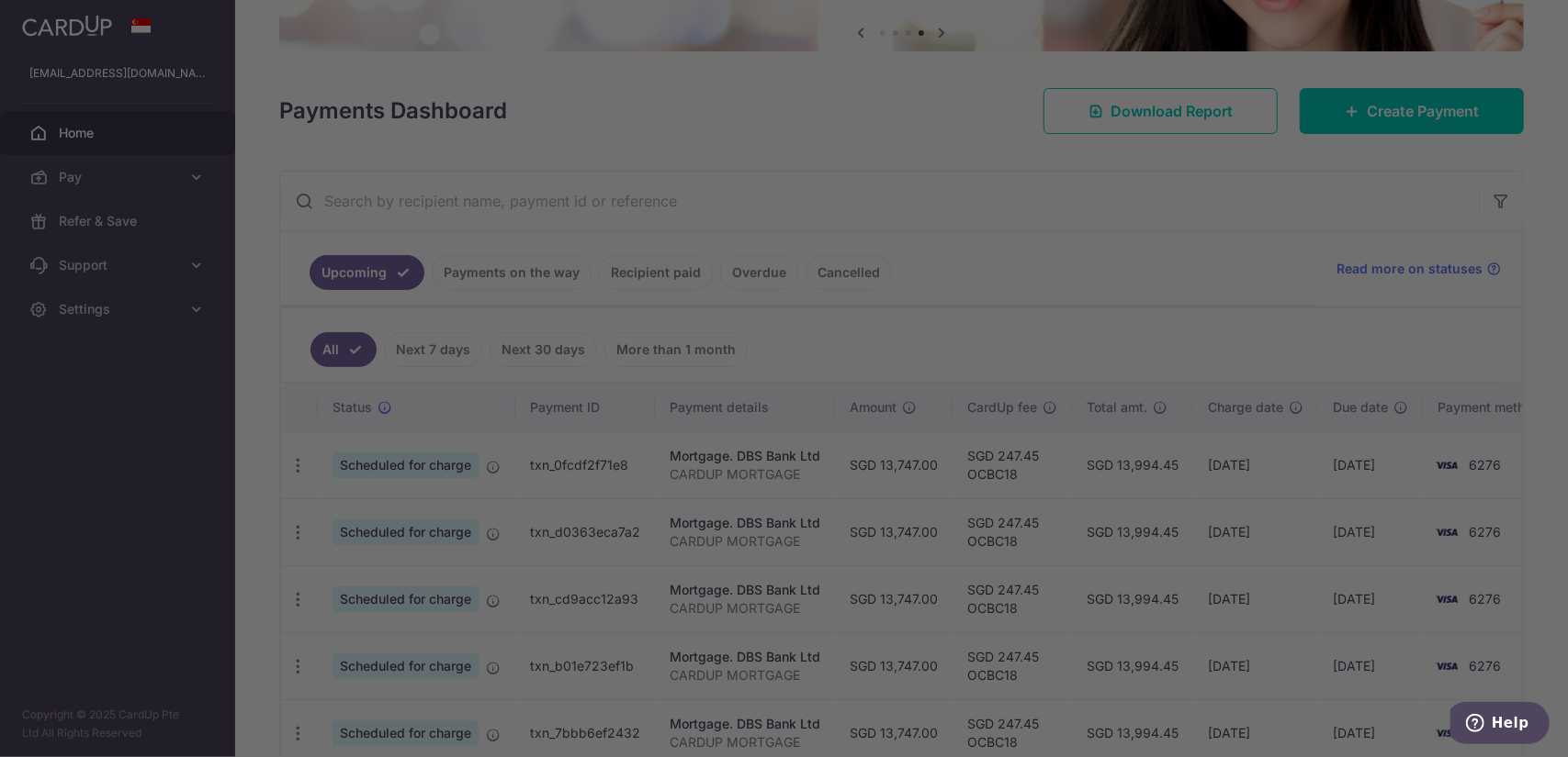
click at [968, 193] on input "text" at bounding box center [879, 201] width 1199 height 59
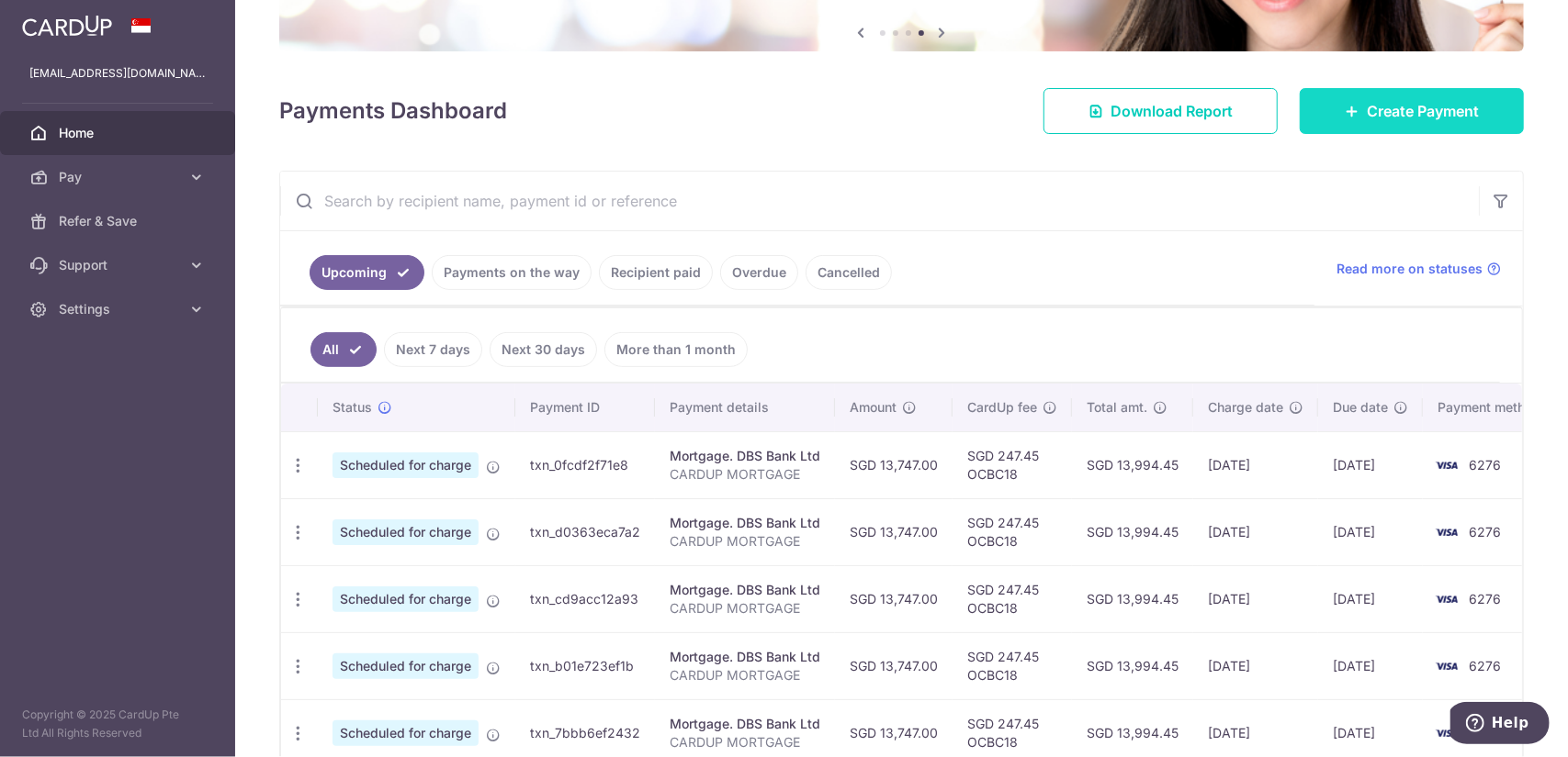
click at [1405, 111] on span "Create Payment" at bounding box center [1423, 111] width 112 height 22
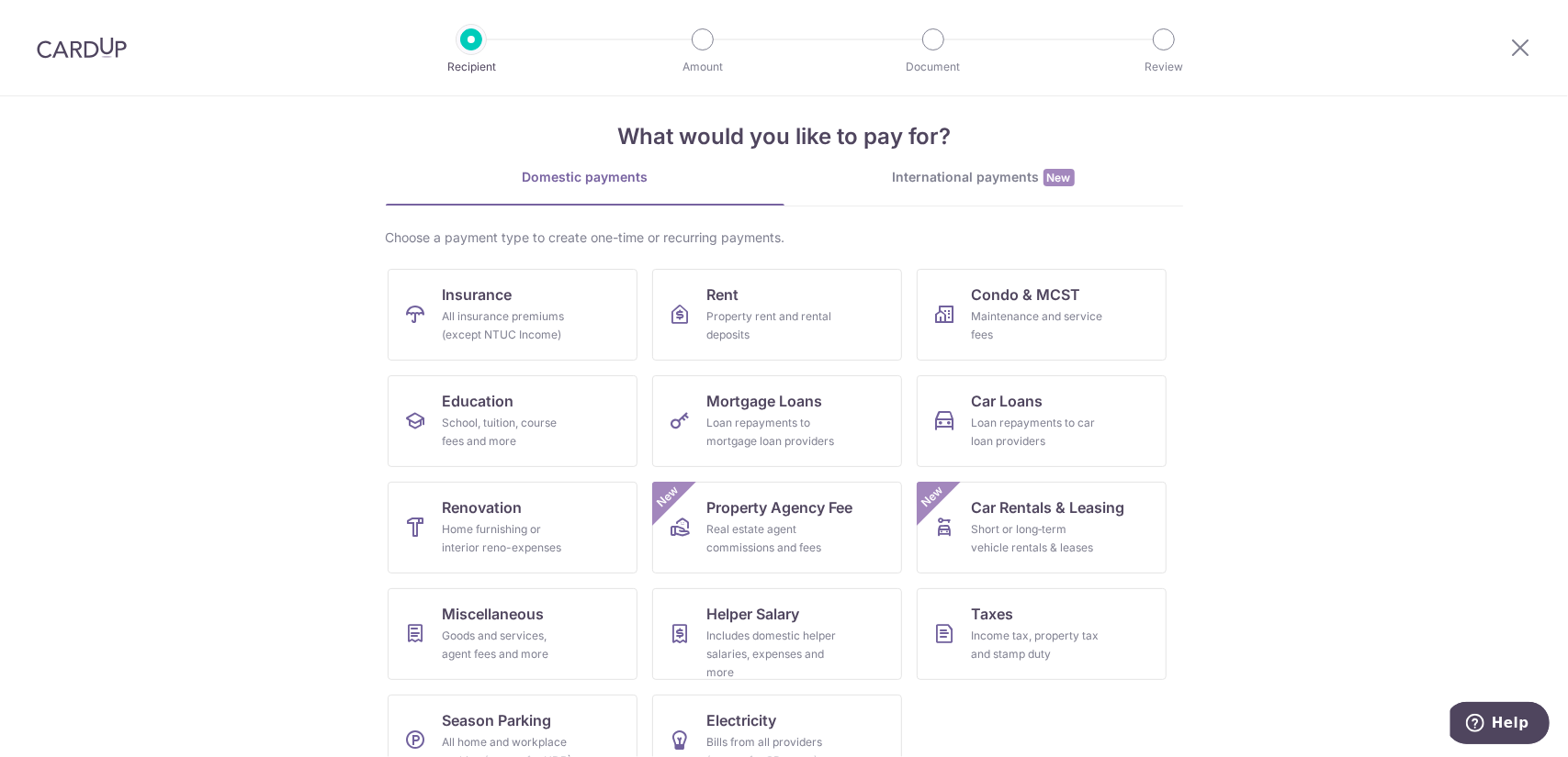
scroll to position [62, 0]
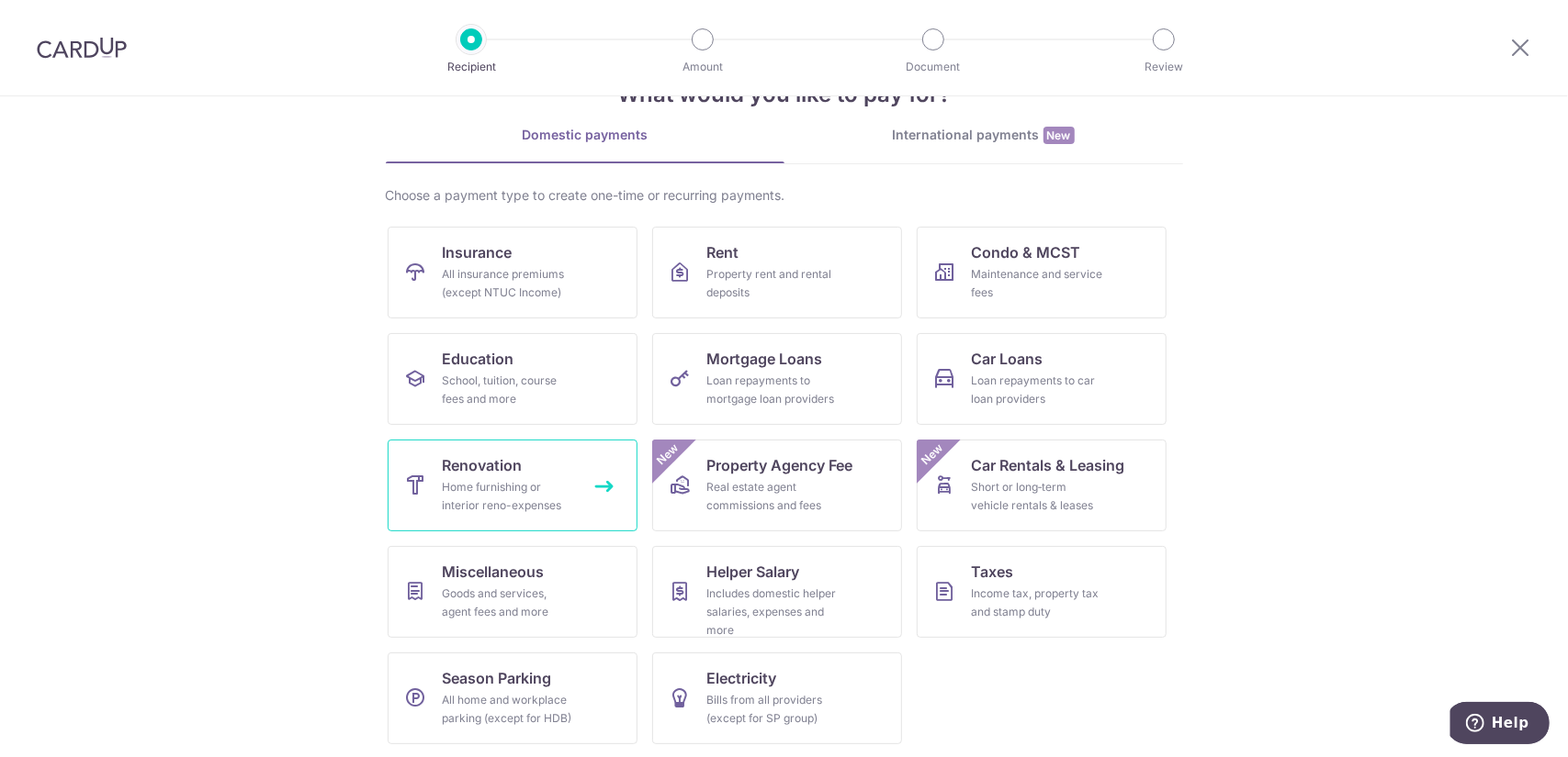
click at [529, 460] on link "Renovation Home furnishing or interior reno-expenses" at bounding box center [513, 485] width 250 height 92
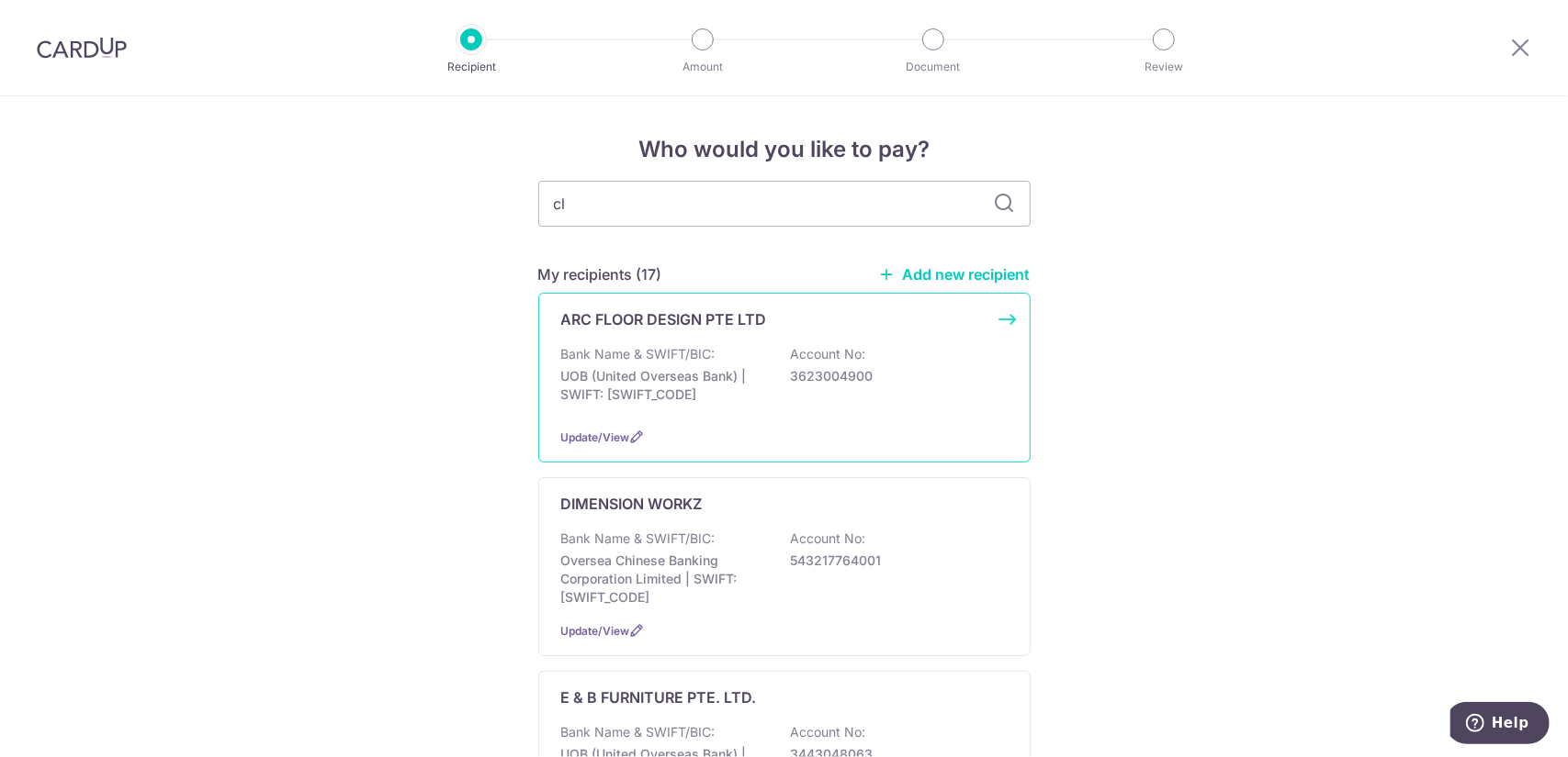
type input "clo"
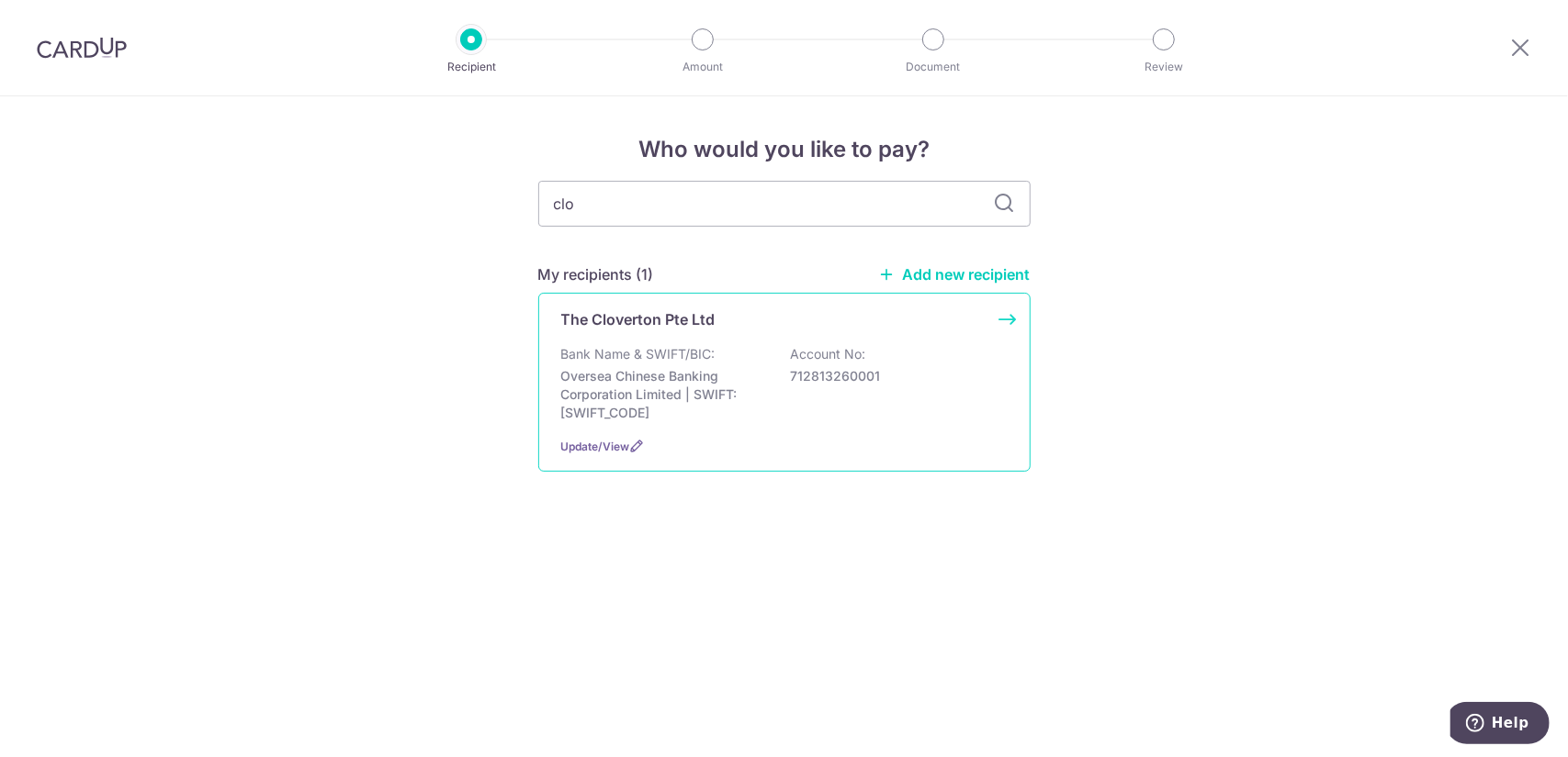
click at [759, 326] on div "The Cloverton Pte Ltd" at bounding box center [773, 319] width 425 height 22
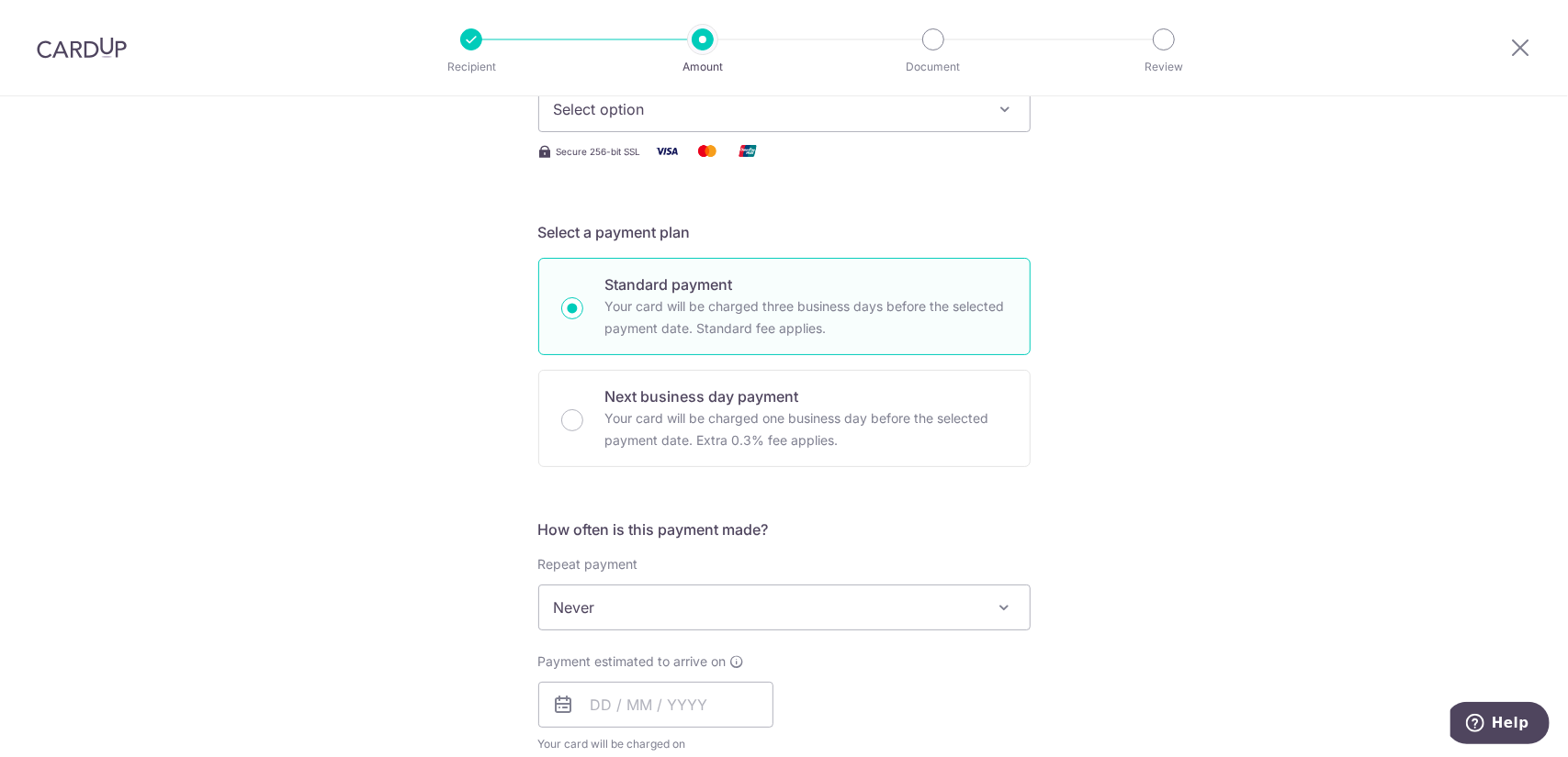
scroll to position [367, 0]
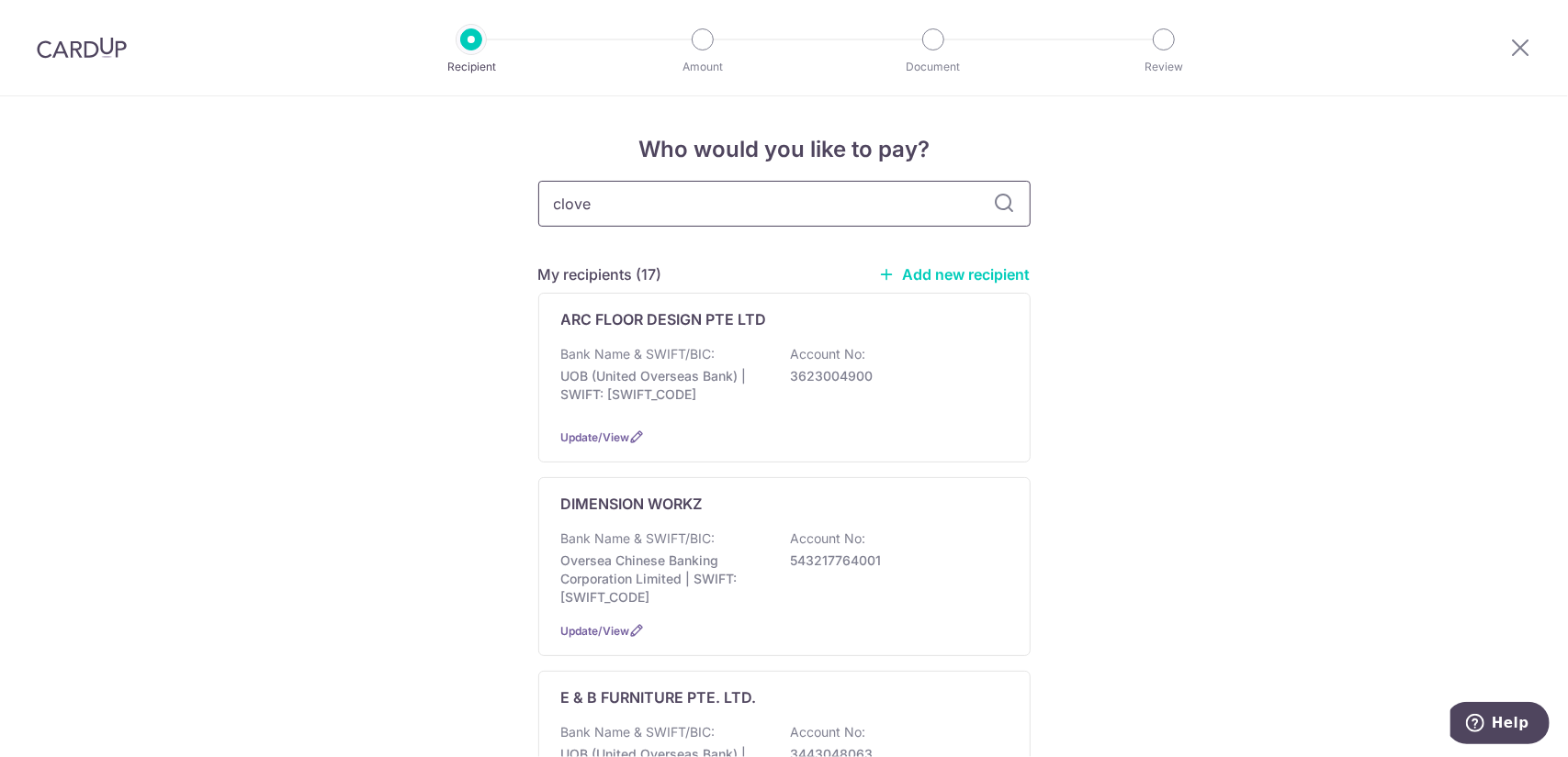
type input "clover"
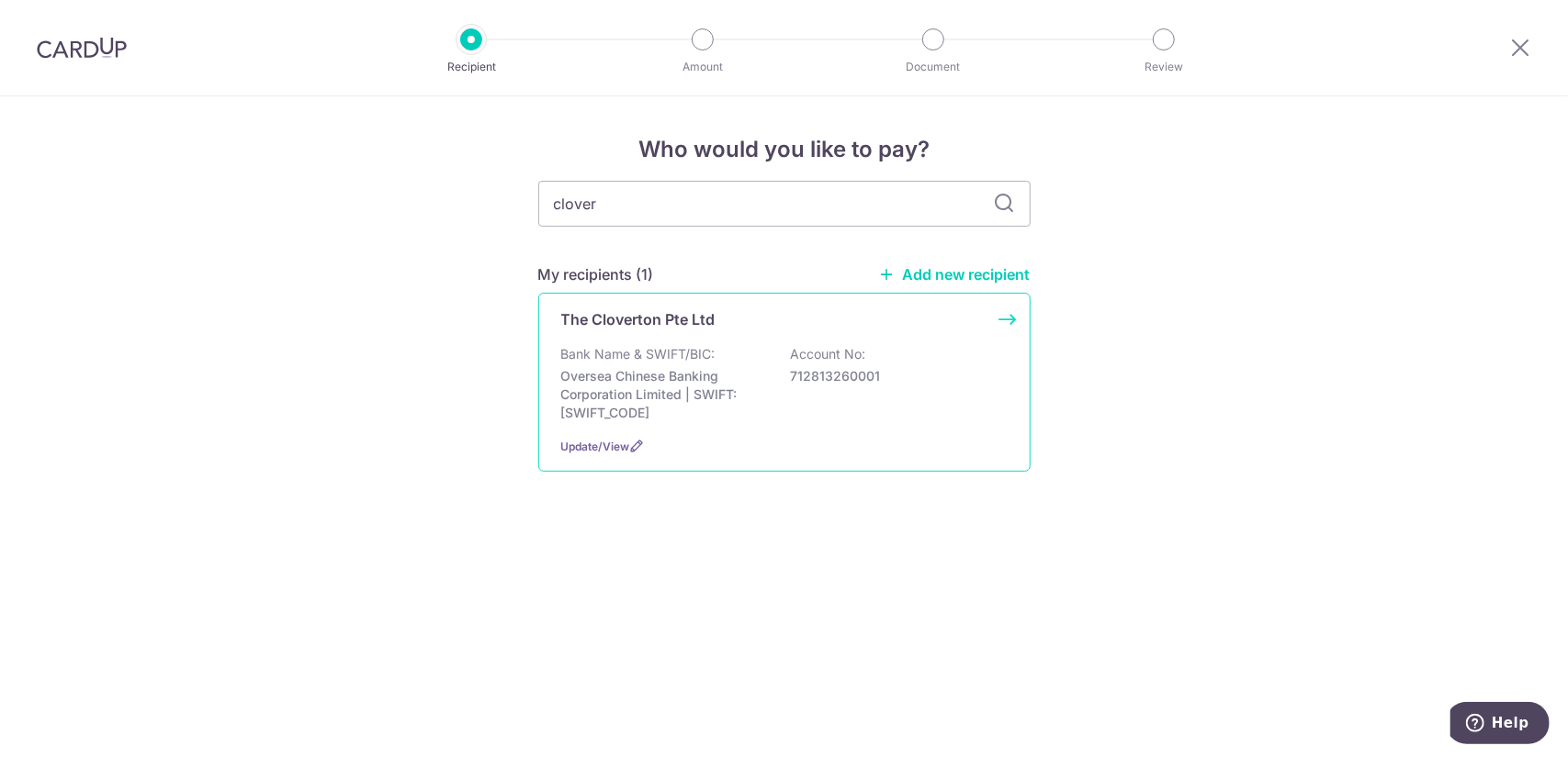
click at [744, 337] on div "The Cloverton Pte Ltd Bank Name & SWIFT/BIC: Oversea Chinese Banking Corporatio…" at bounding box center [784, 382] width 492 height 179
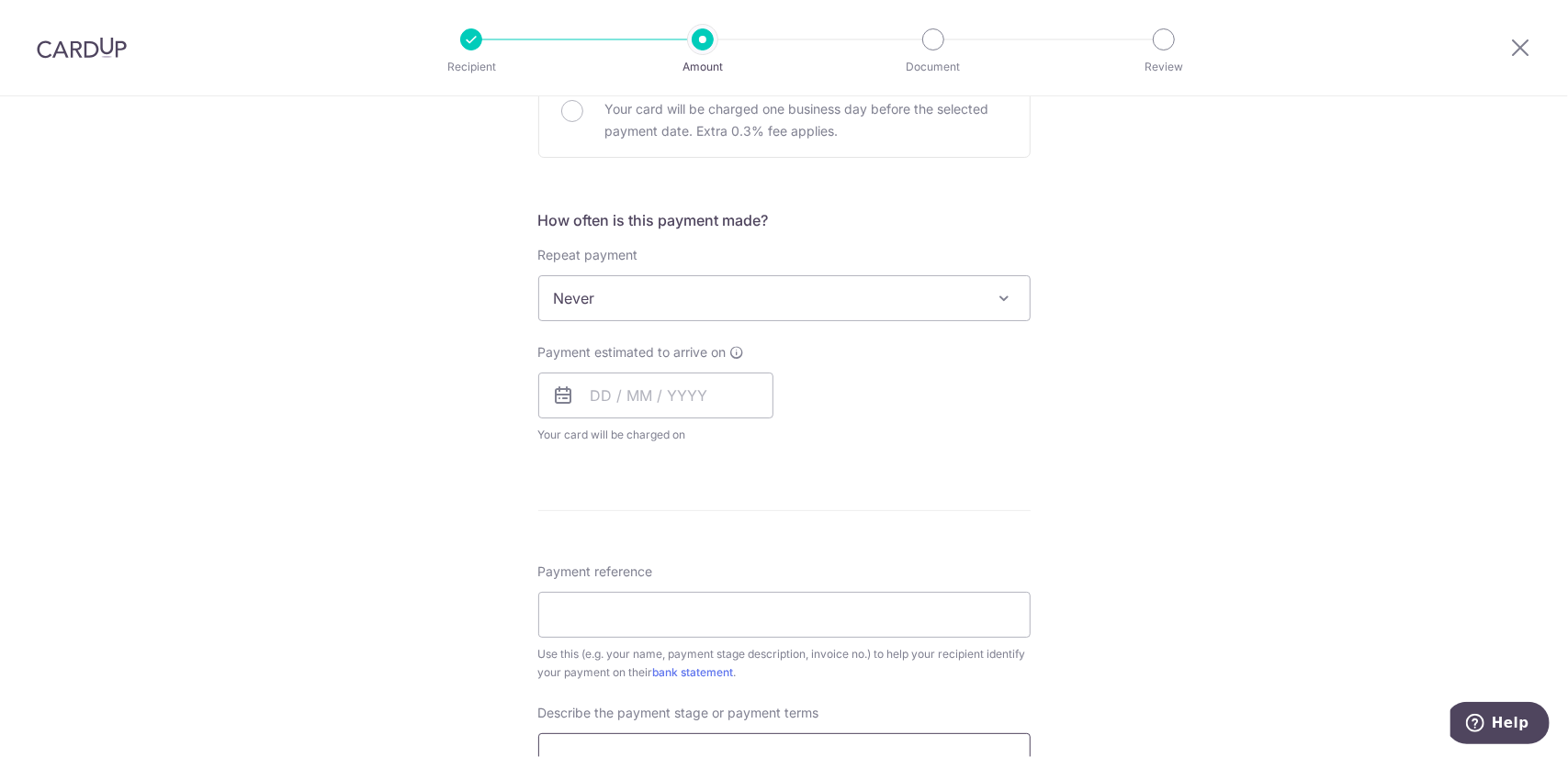
scroll to position [826, 0]
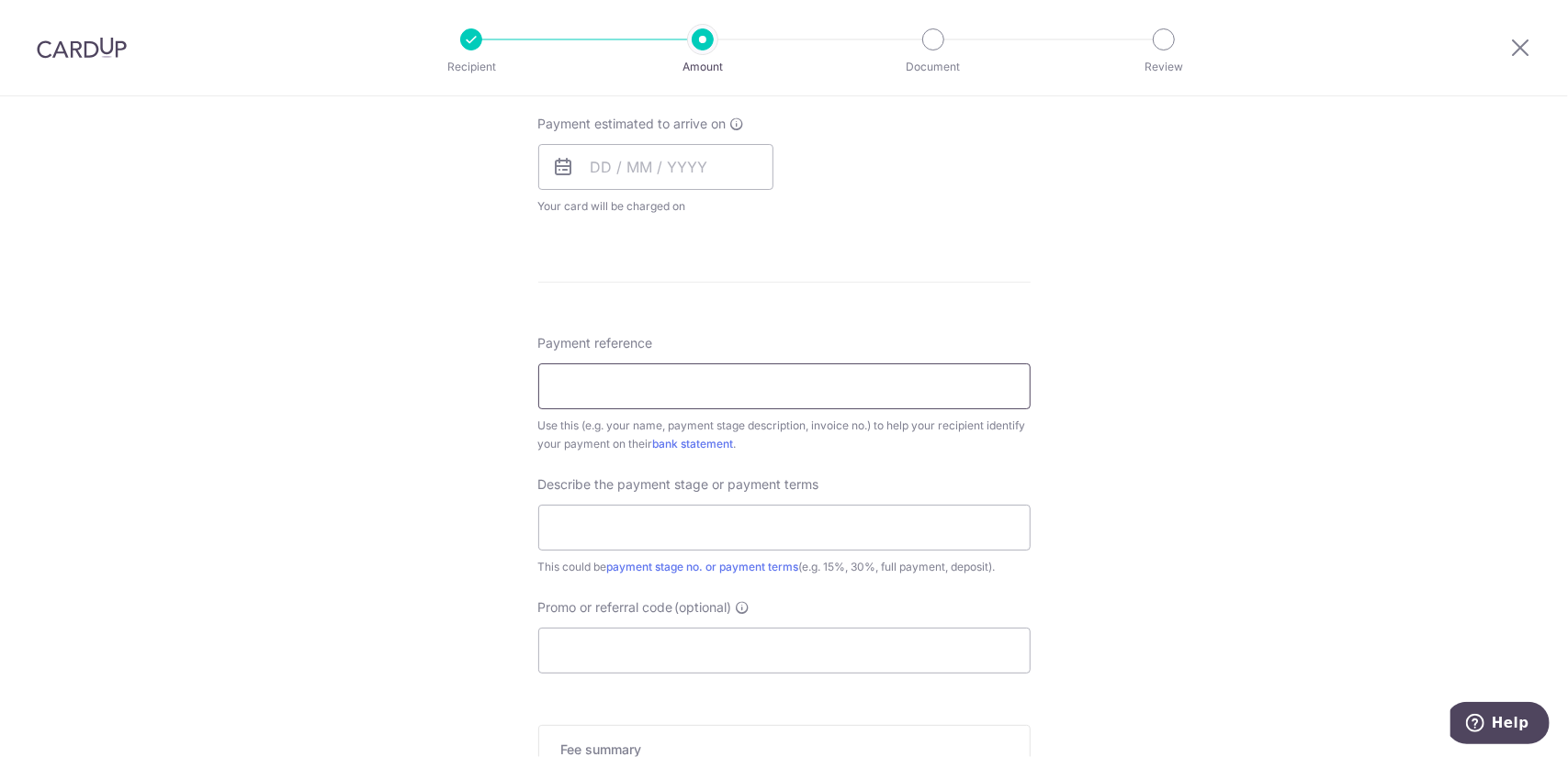
type input "225.00"
click at [638, 363] on input "Payment reference" at bounding box center [784, 386] width 492 height 46
click at [619, 629] on input "Promo or referral code (optional)" at bounding box center [784, 651] width 492 height 46
click at [619, 635] on input "Promo or referral code (optional)" at bounding box center [784, 651] width 492 height 46
paste input "OFF225"
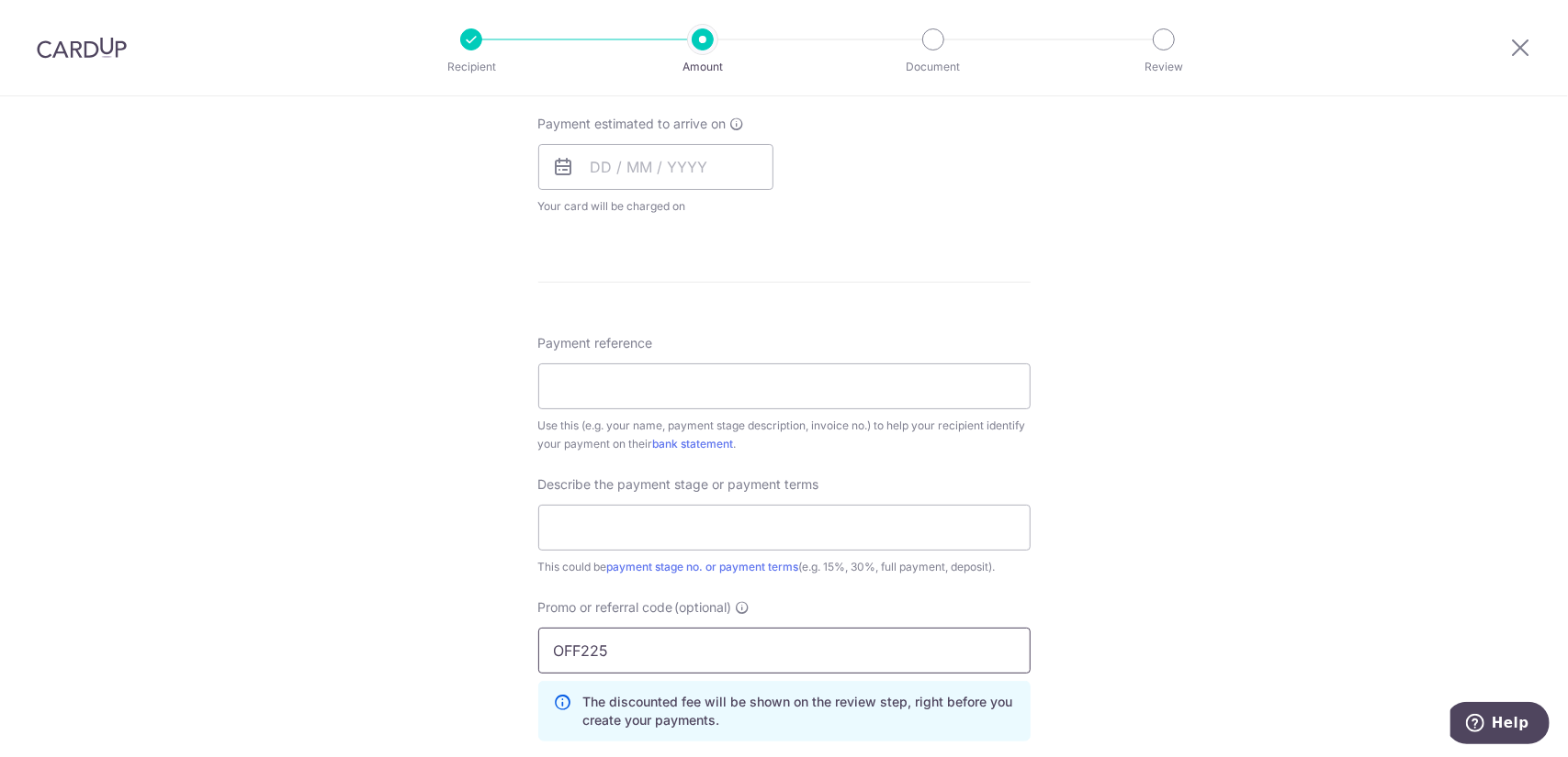
click at [584, 636] on input "OFF225" at bounding box center [784, 651] width 492 height 46
paste input "OFF225"
click at [548, 507] on input "text" at bounding box center [784, 528] width 492 height 46
click at [626, 632] on input "OFF2OFF22525" at bounding box center [784, 651] width 492 height 46
drag, startPoint x: 628, startPoint y: 636, endPoint x: 641, endPoint y: 637, distance: 13.0
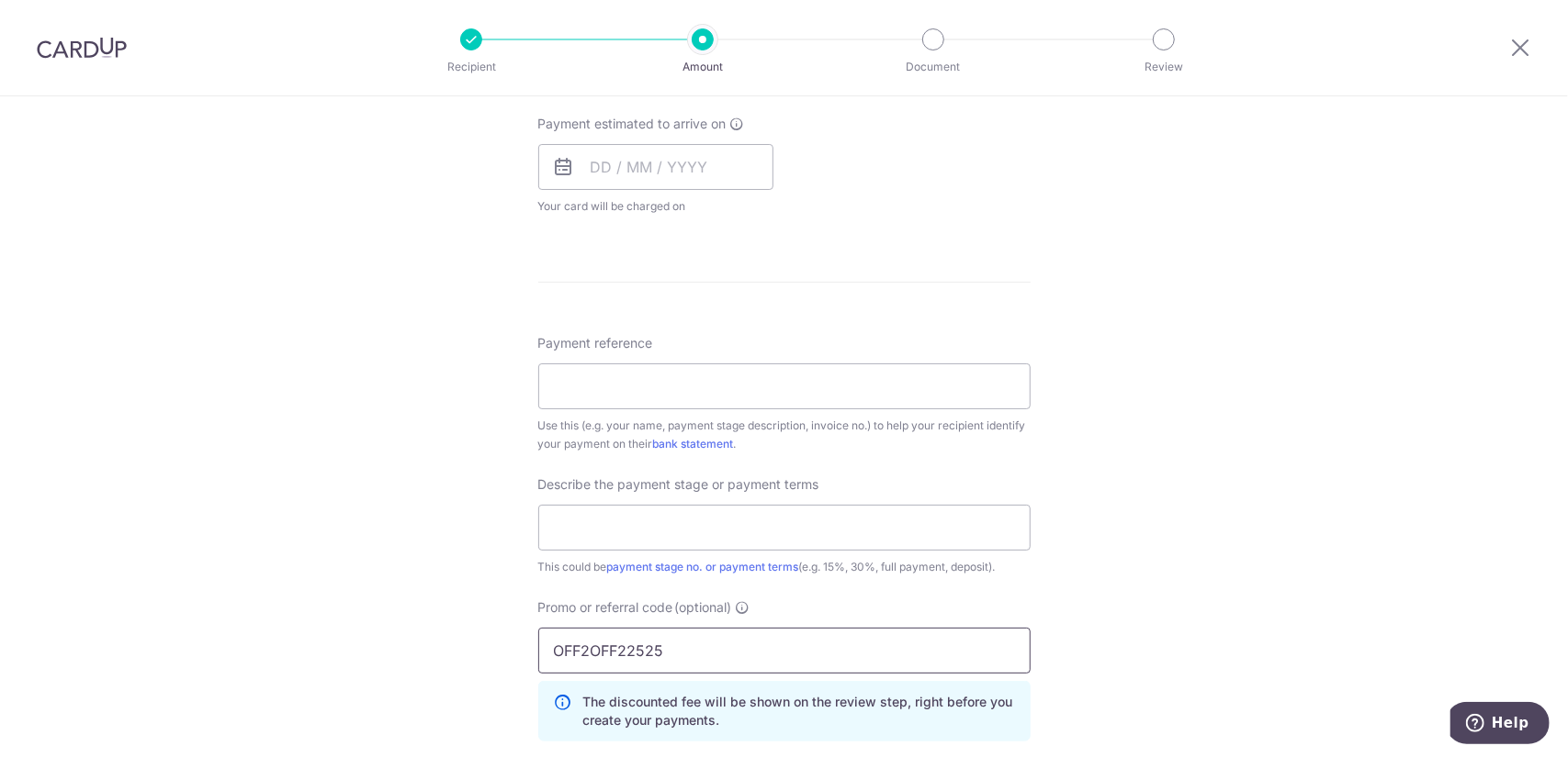
click at [628, 636] on input "OFF2OFF22525" at bounding box center [784, 651] width 492 height 46
paste input "text"
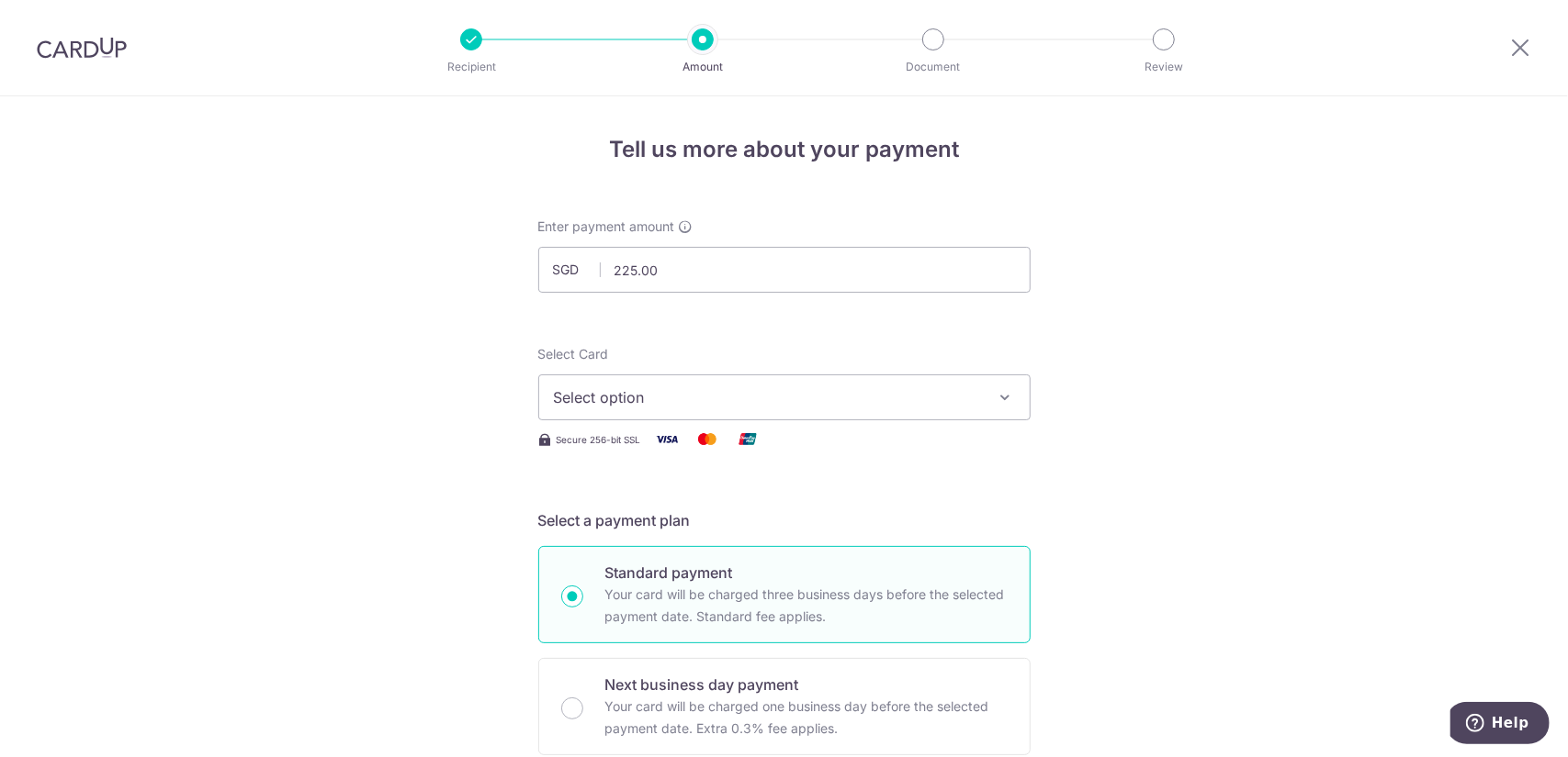
type input "OFF225"
drag, startPoint x: 629, startPoint y: 267, endPoint x: 592, endPoint y: 225, distance: 56.0
click at [553, 266] on div "SGD 225.00 225.00" at bounding box center [784, 270] width 492 height 46
type input "12,402.51"
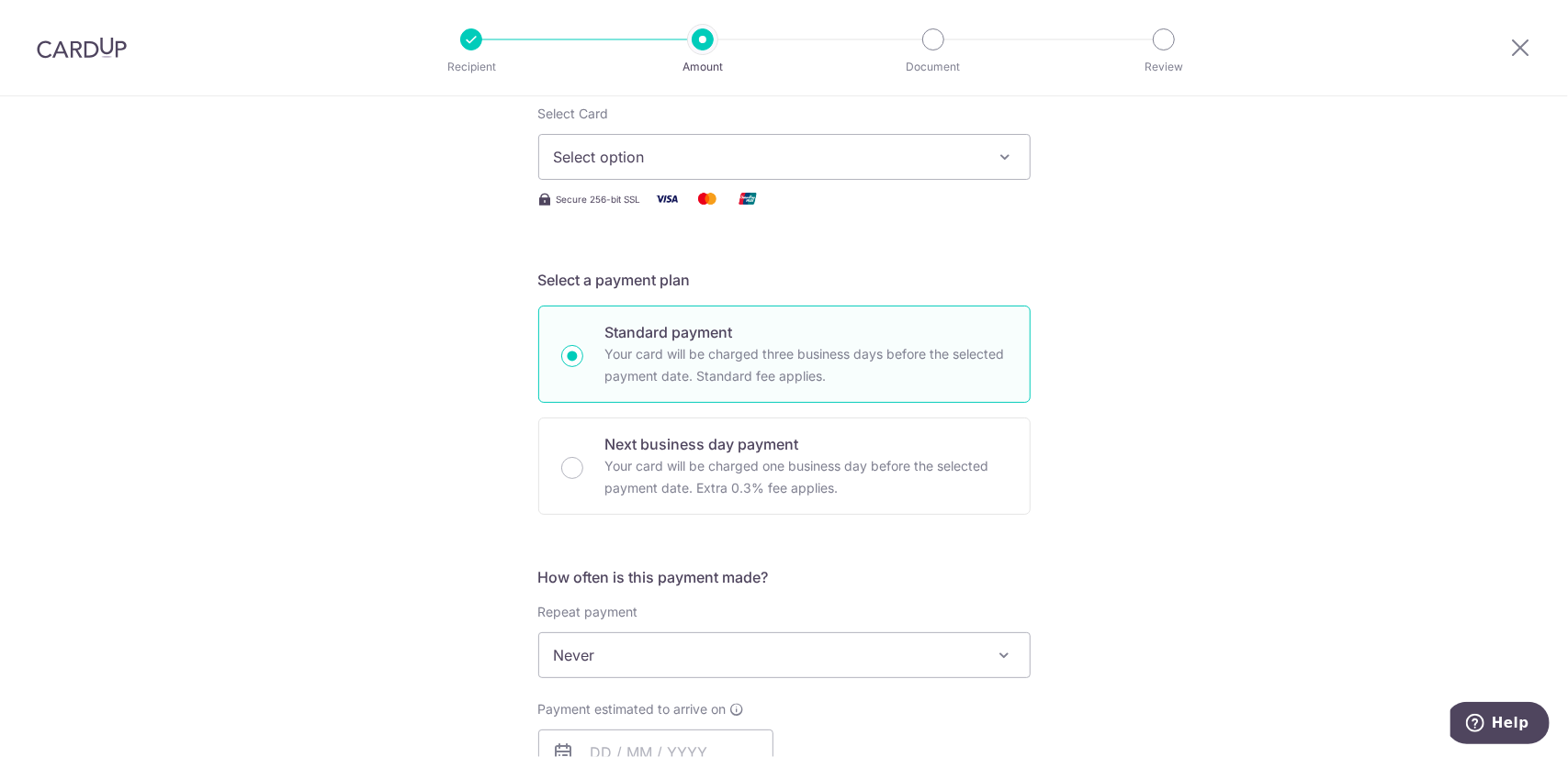
scroll to position [92, 0]
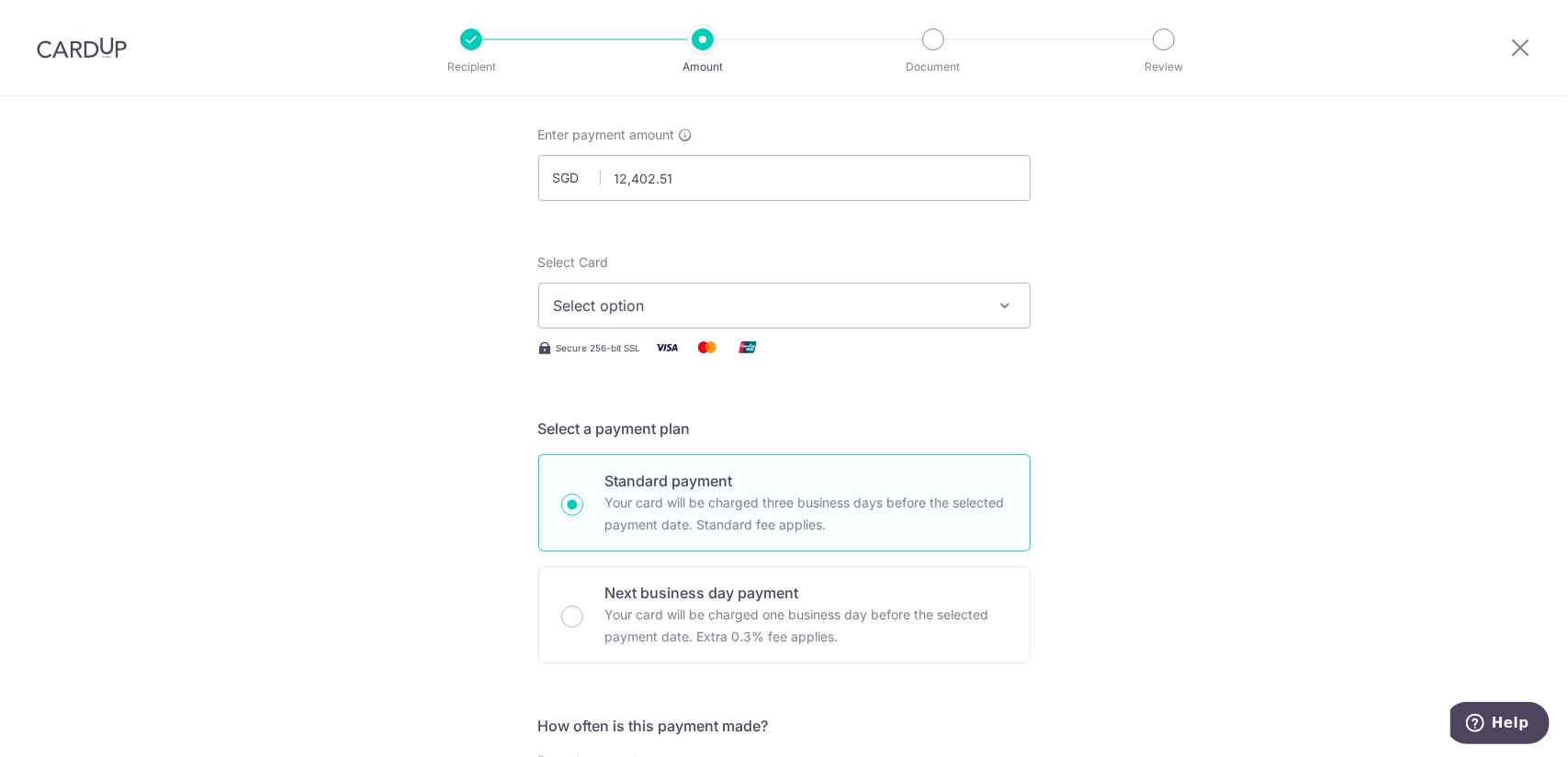
click at [782, 302] on span "Select option" at bounding box center [767, 305] width 428 height 22
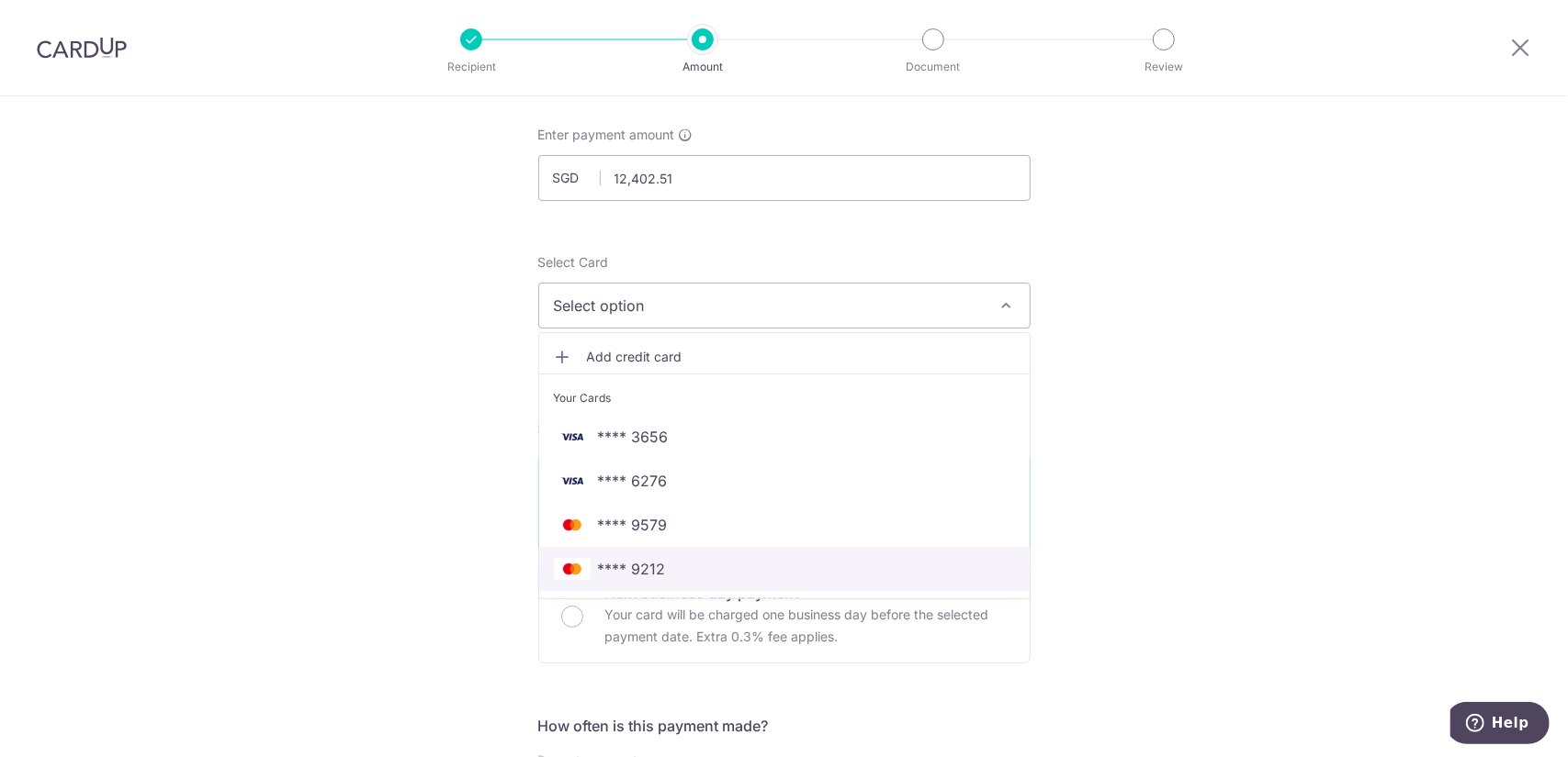
drag, startPoint x: 672, startPoint y: 561, endPoint x: 758, endPoint y: 528, distance: 92.1
click at [672, 561] on span "**** 9212" at bounding box center [784, 569] width 461 height 22
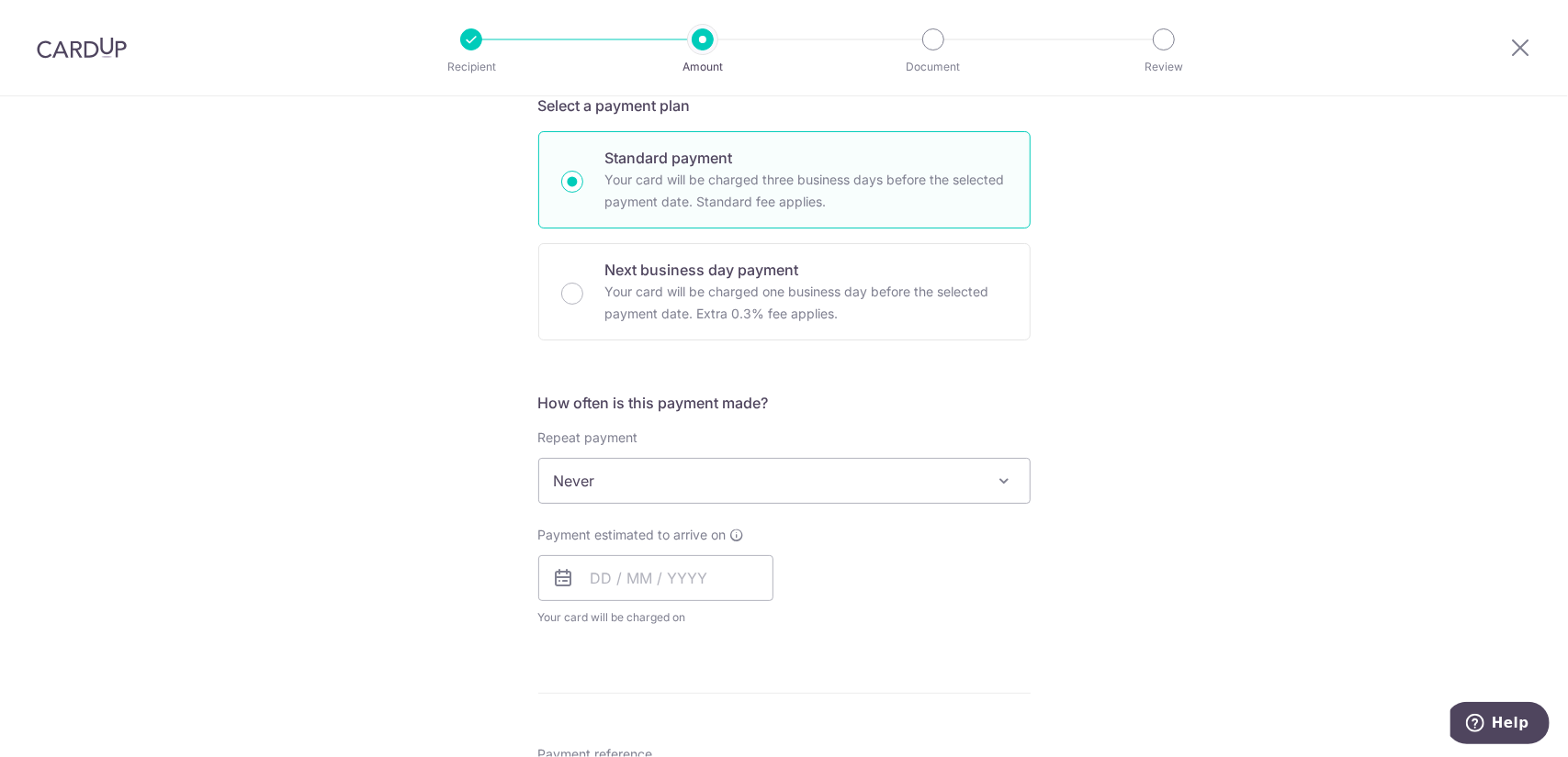
scroll to position [734, 0]
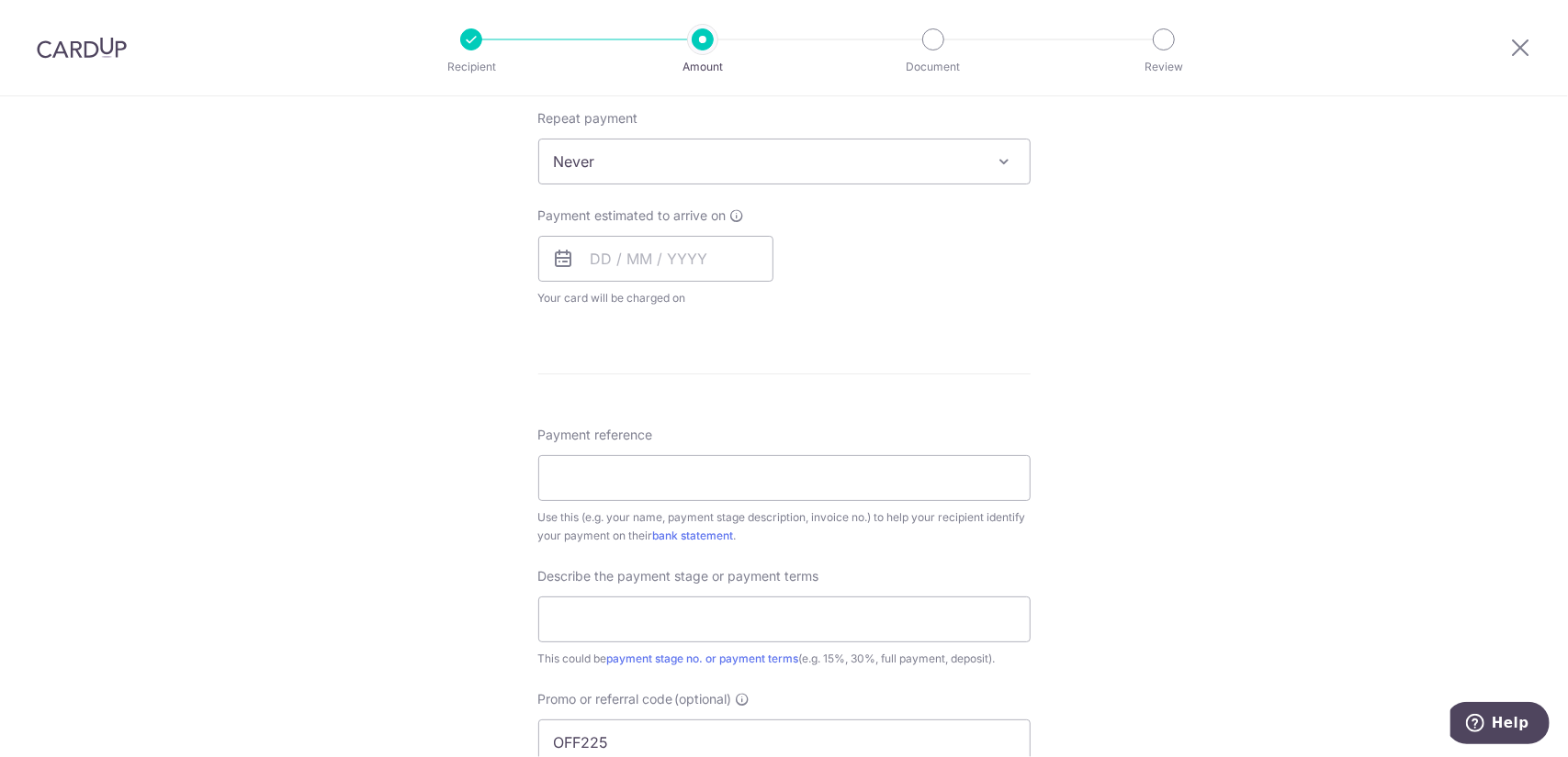
click at [751, 171] on span "Never" at bounding box center [784, 161] width 490 height 44
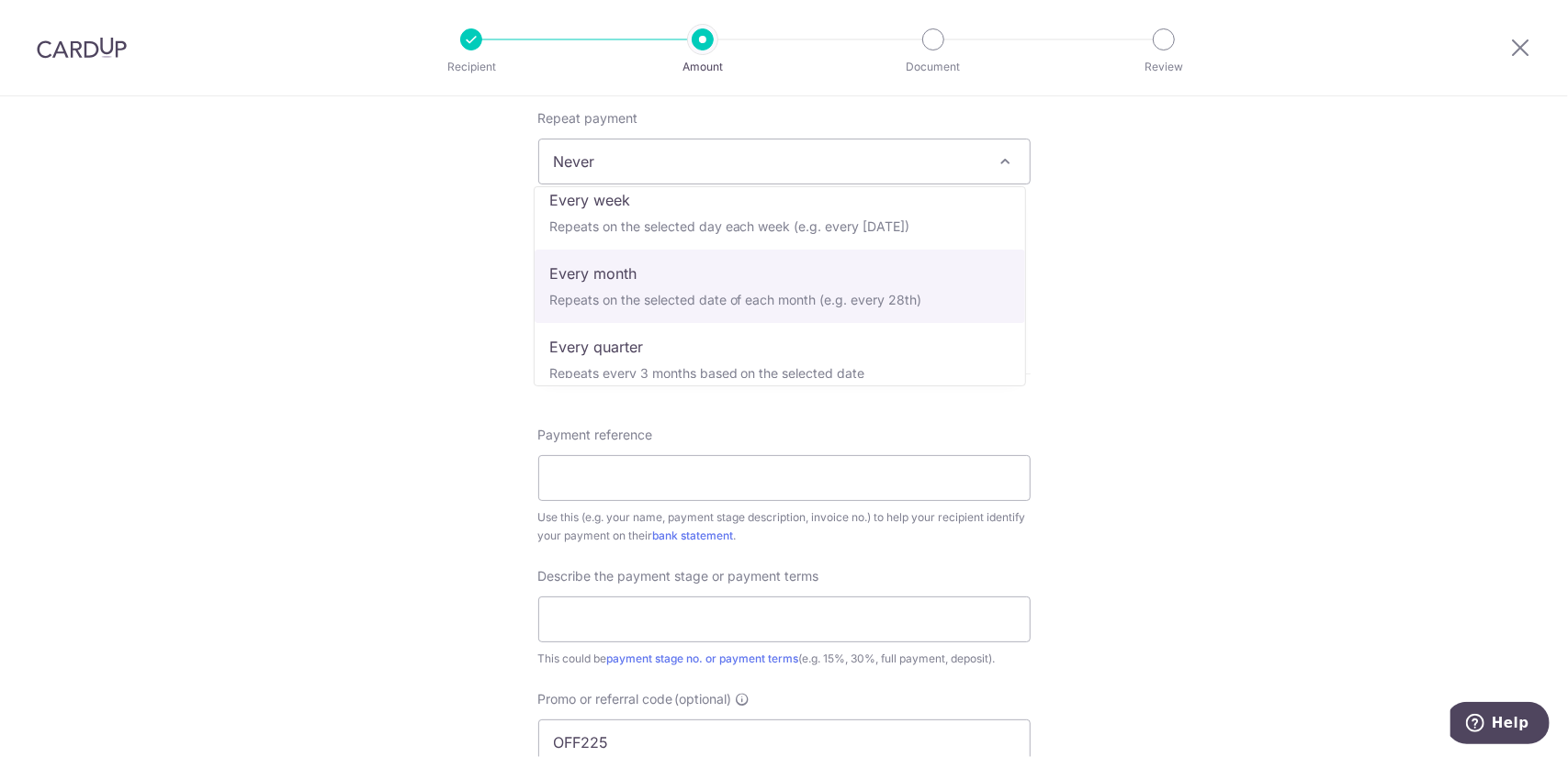
scroll to position [0, 0]
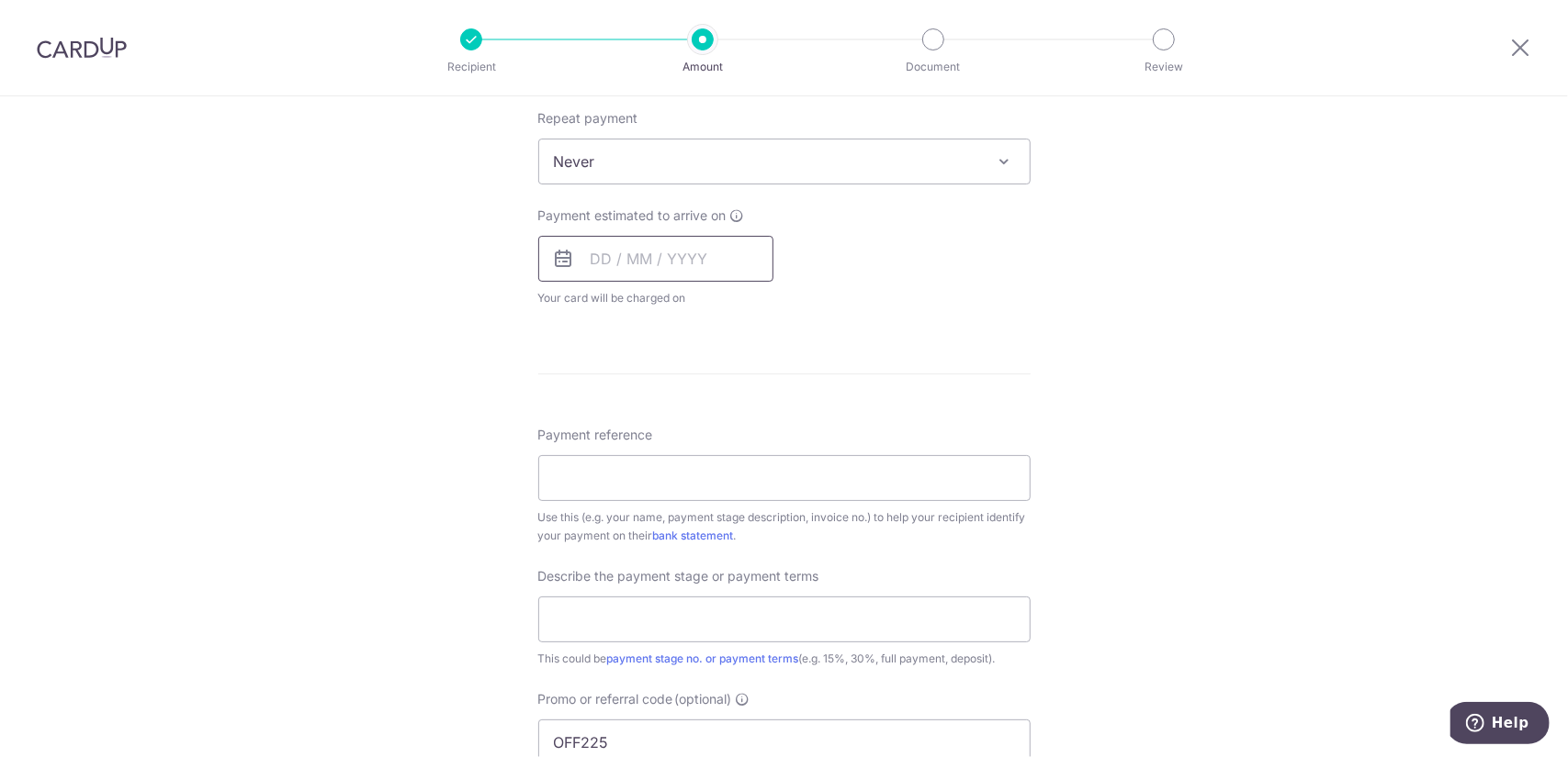
click at [684, 264] on input "text" at bounding box center [655, 259] width 235 height 46
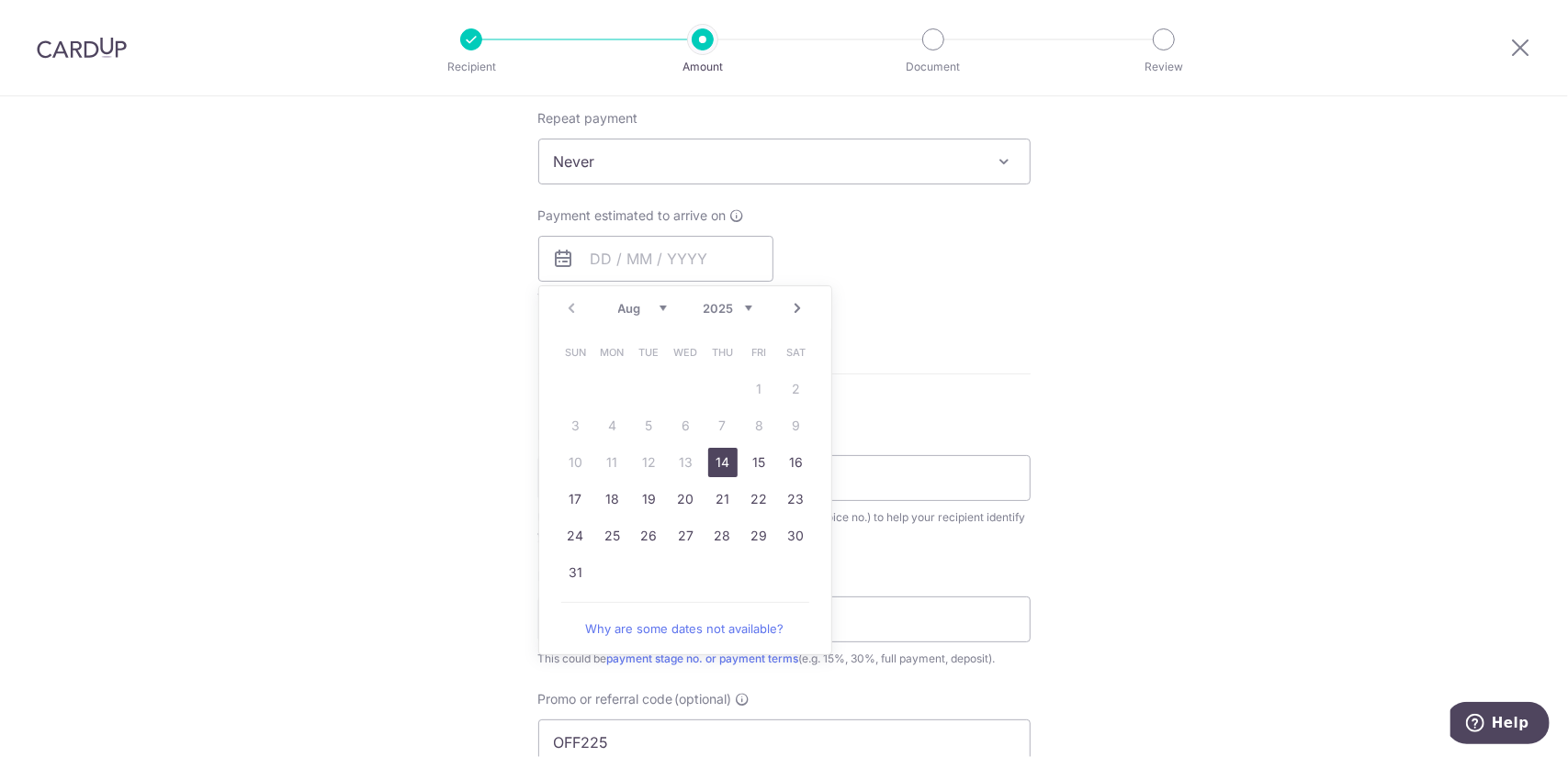
click at [726, 462] on link "14" at bounding box center [723, 463] width 30 height 30
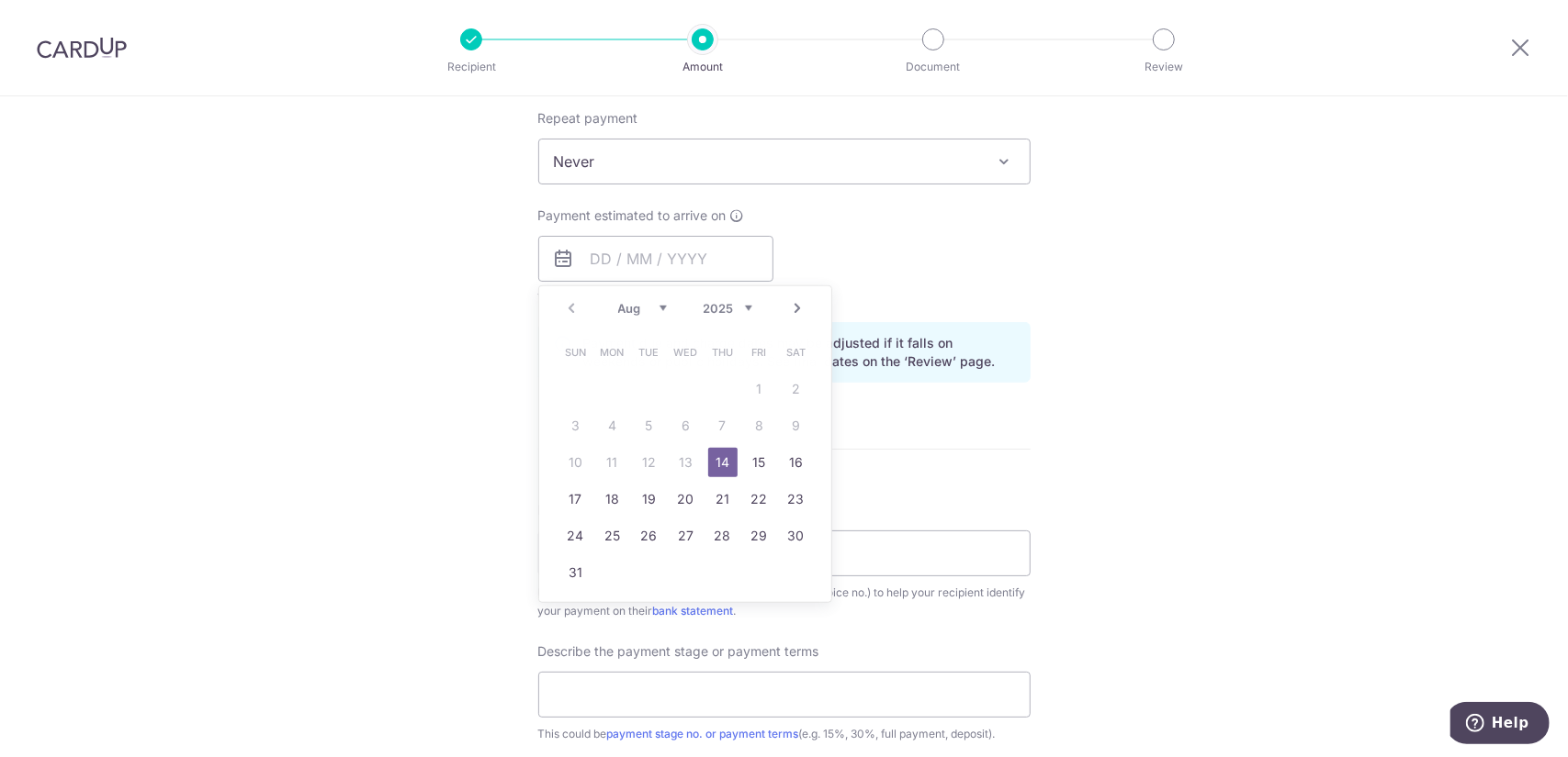
type input "[DATE]"
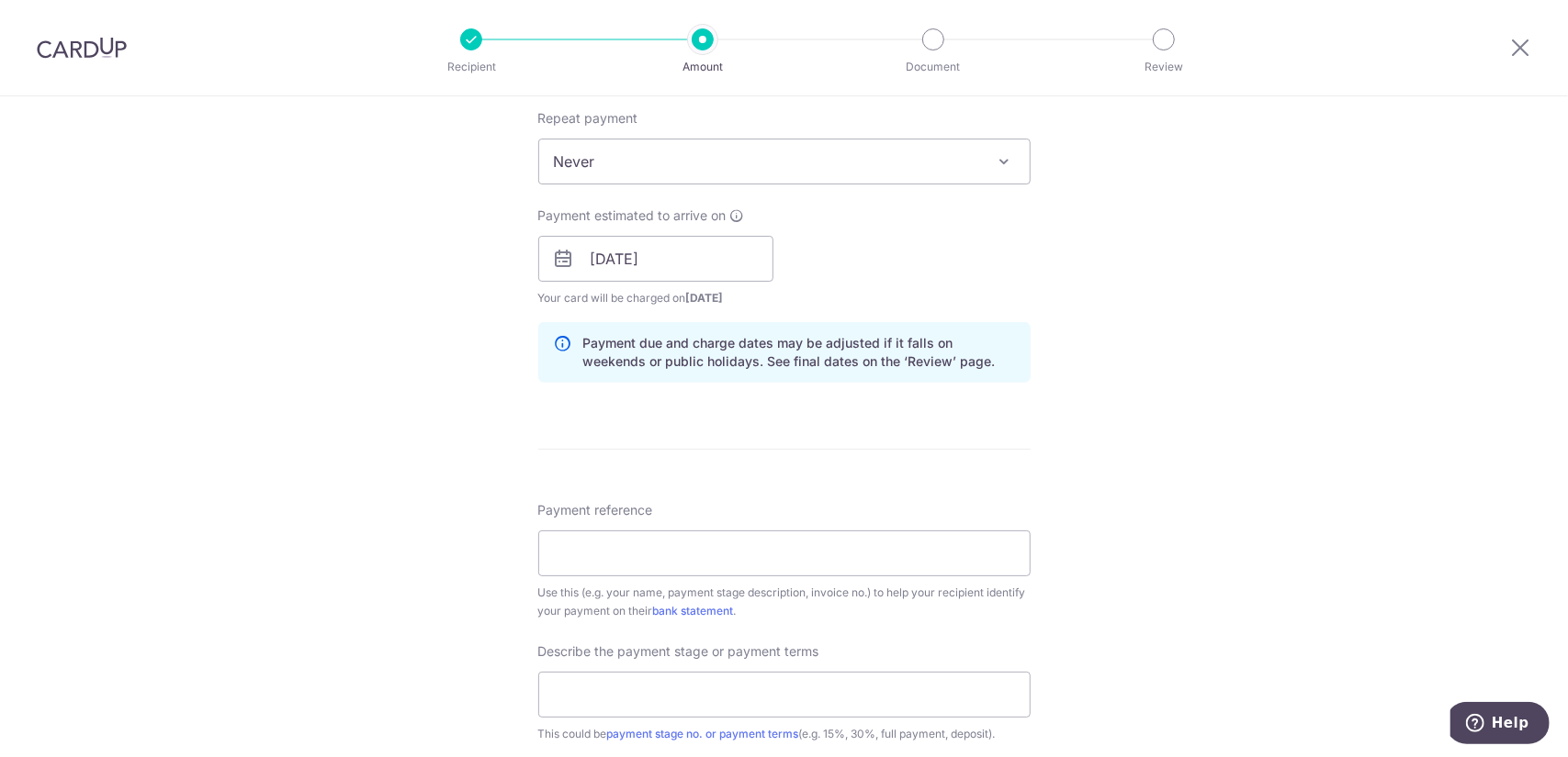
click at [911, 384] on div "How often is this payment made? Repeat payment Never Every week Every month Eve…" at bounding box center [784, 235] width 492 height 325
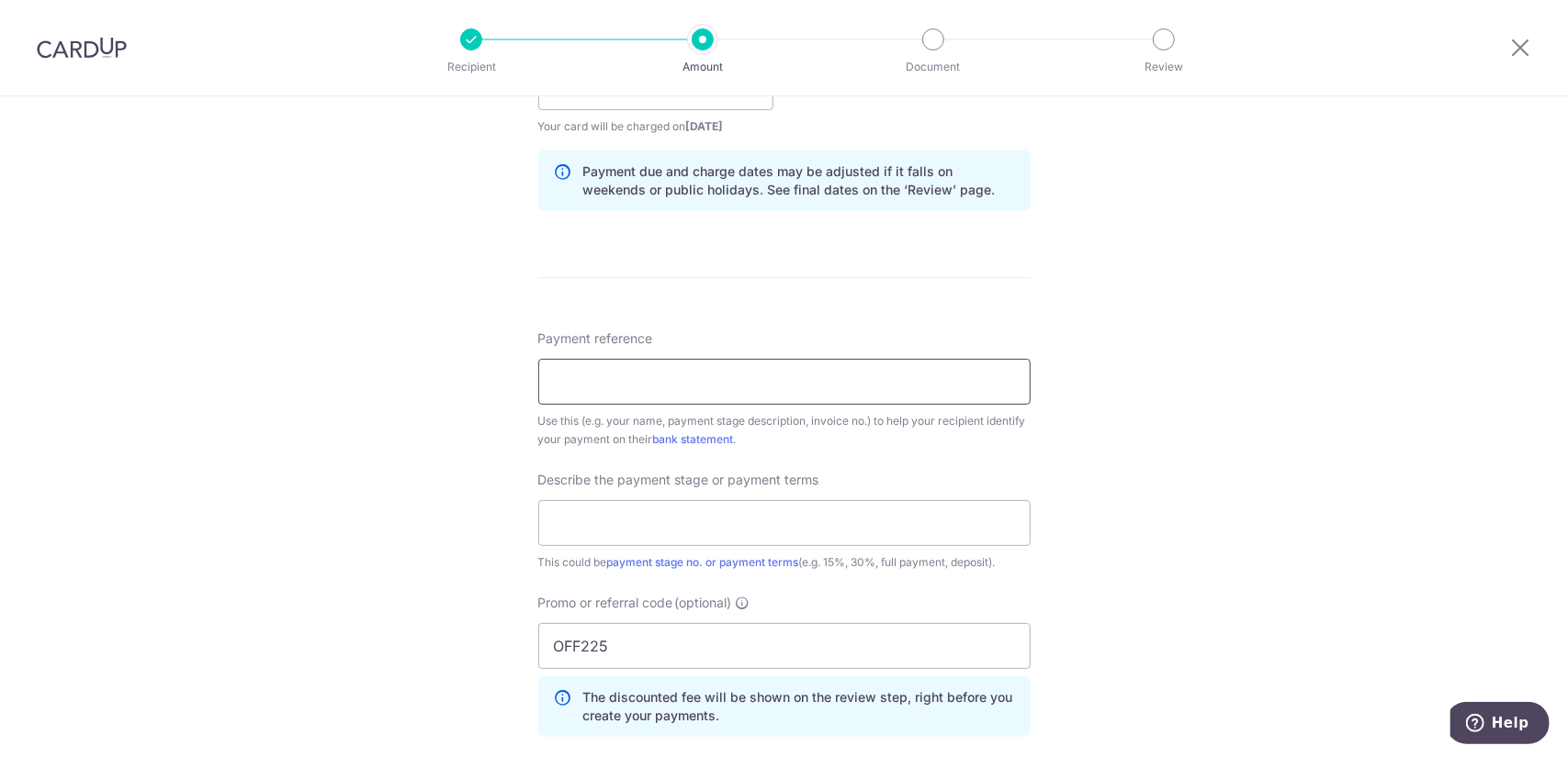
scroll to position [917, 0]
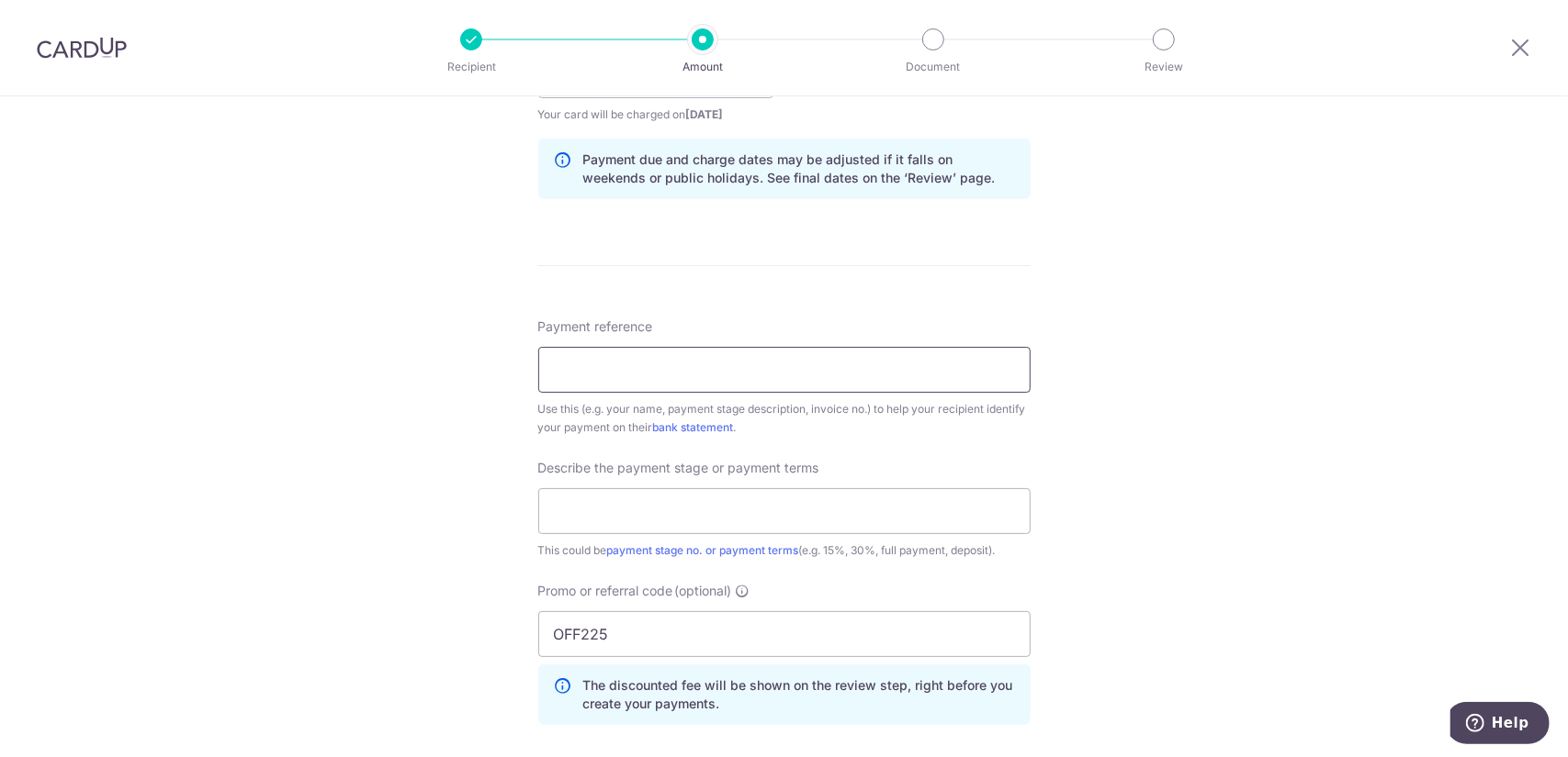
click at [878, 383] on input "Payment reference" at bounding box center [784, 369] width 492 height 46
paste input "INV377_2LS_250415"
type input "INV377_2LS_250415"
click at [724, 528] on input "text" at bounding box center [784, 511] width 492 height 46
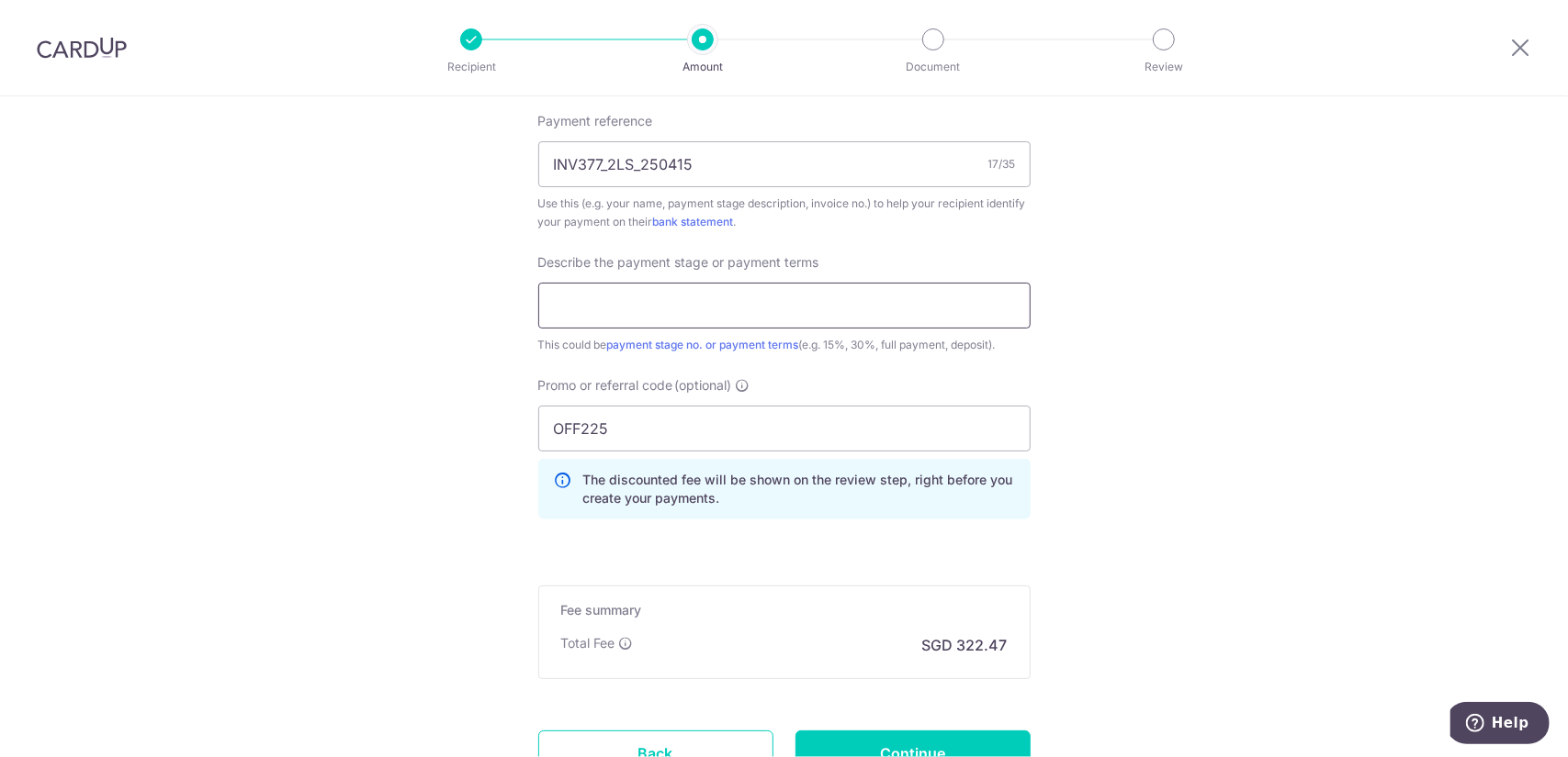
scroll to position [1193, 0]
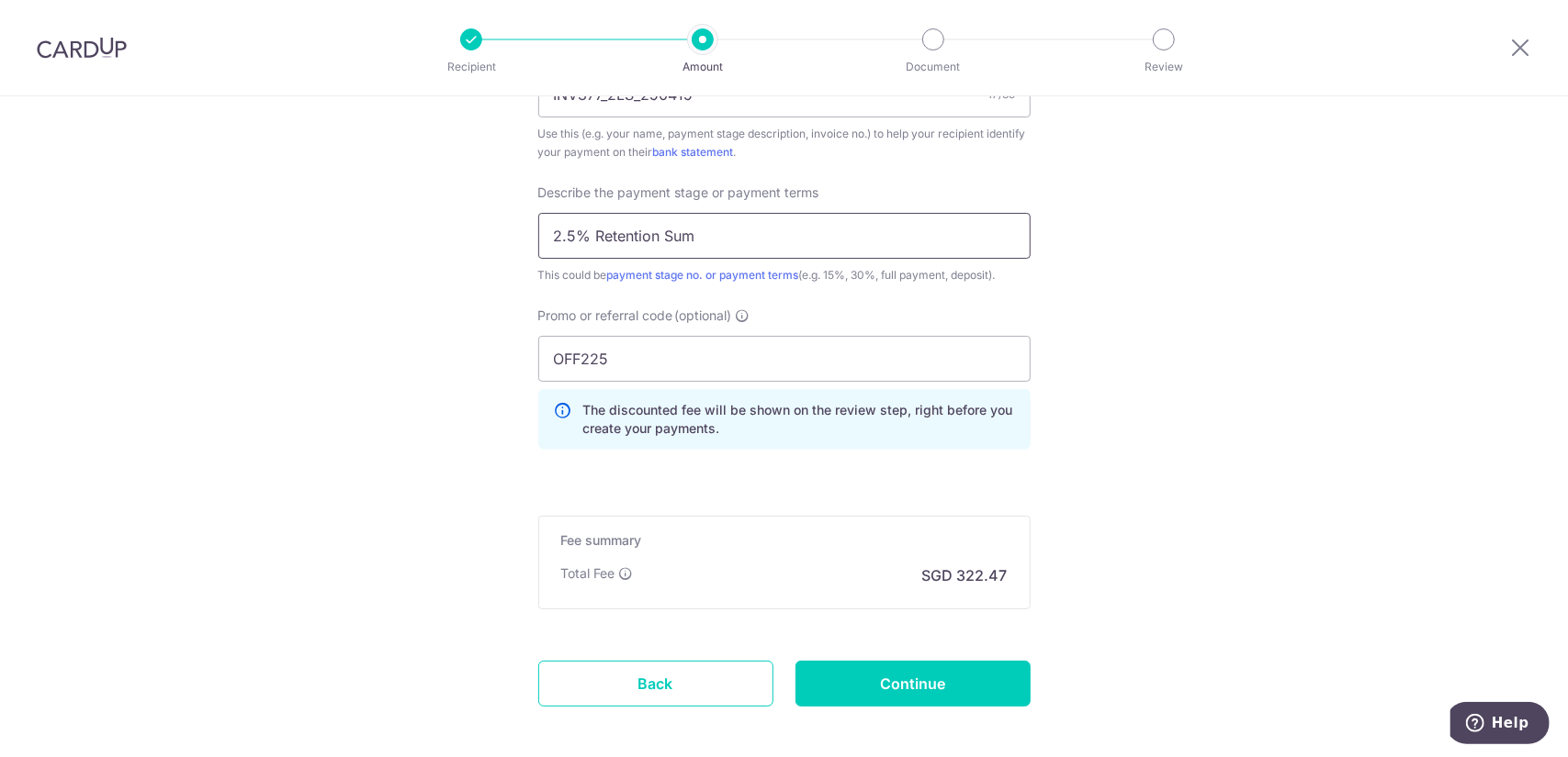
type input "2.5% Retention Sum"
click at [902, 684] on input "Continue" at bounding box center [913, 683] width 235 height 46
type input "Create Schedule"
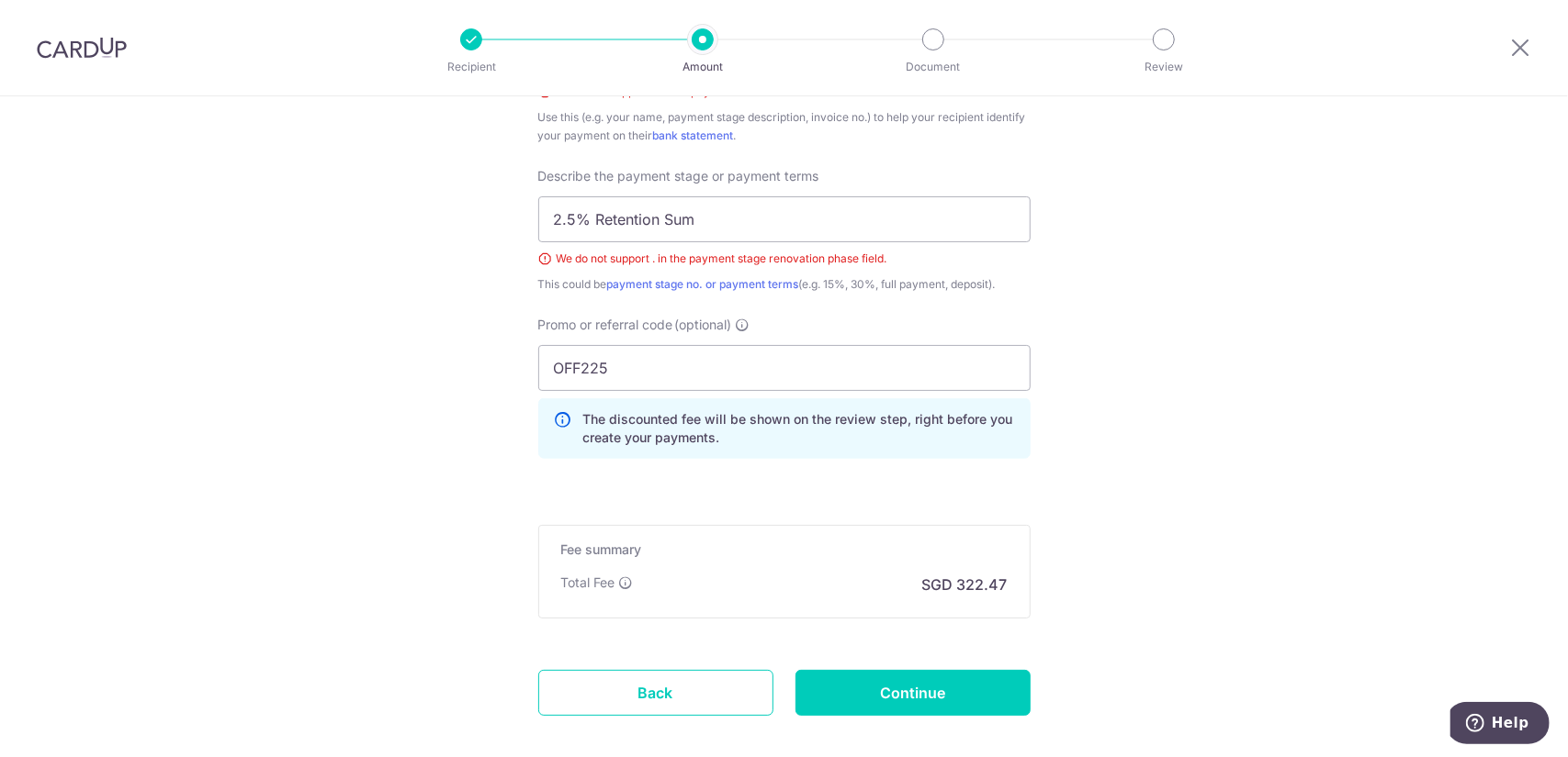
scroll to position [960, 0]
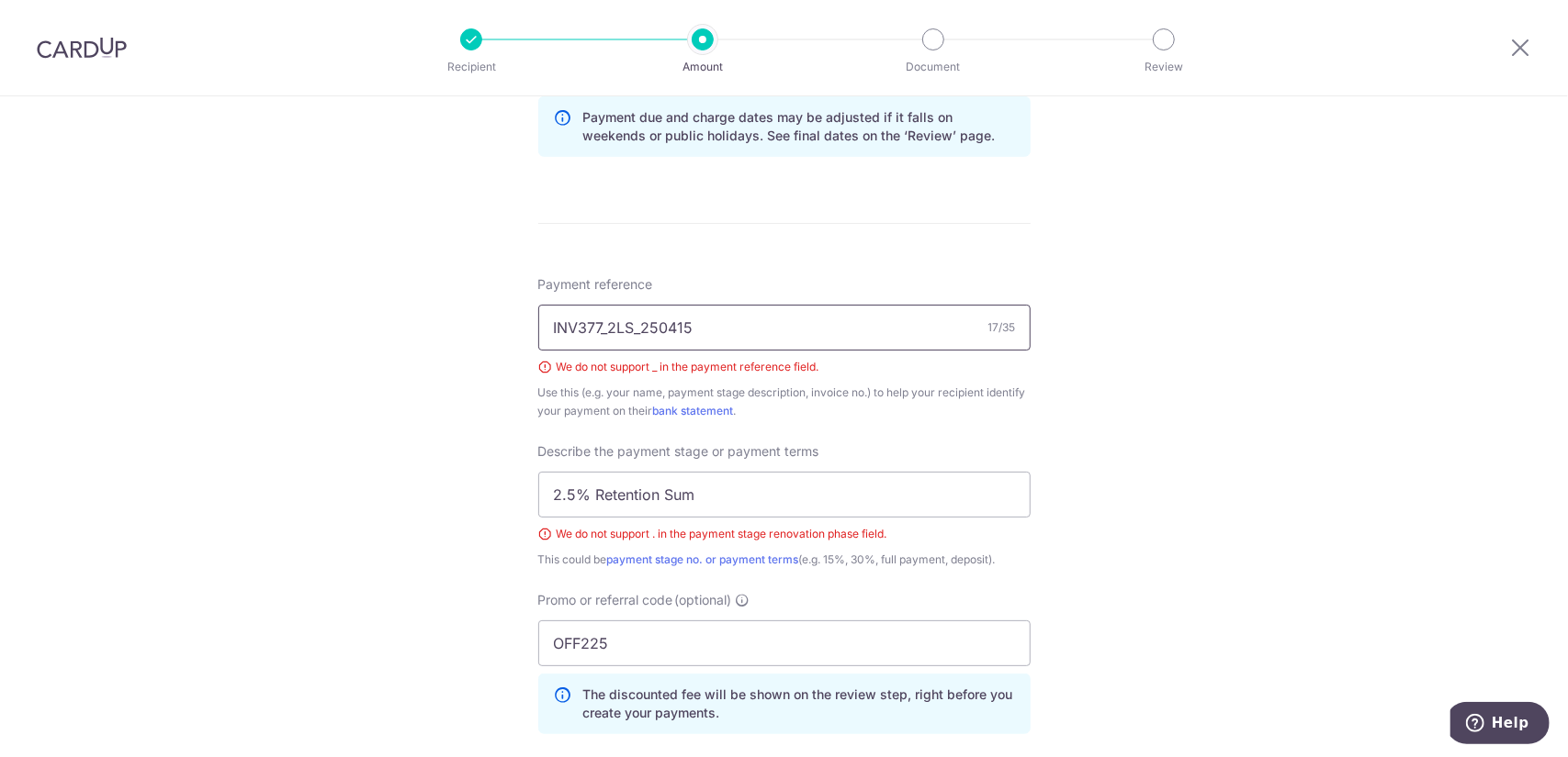
click at [632, 328] on input "INV377_2LS_250415" at bounding box center [784, 328] width 492 height 46
click at [604, 329] on input "INV377_2LS 250415" at bounding box center [784, 328] width 492 height 46
click at [657, 319] on input "INV377 2LS 250415" at bounding box center [784, 328] width 492 height 46
click at [600, 327] on input "INV377 2LS 250415" at bounding box center [784, 328] width 492 height 46
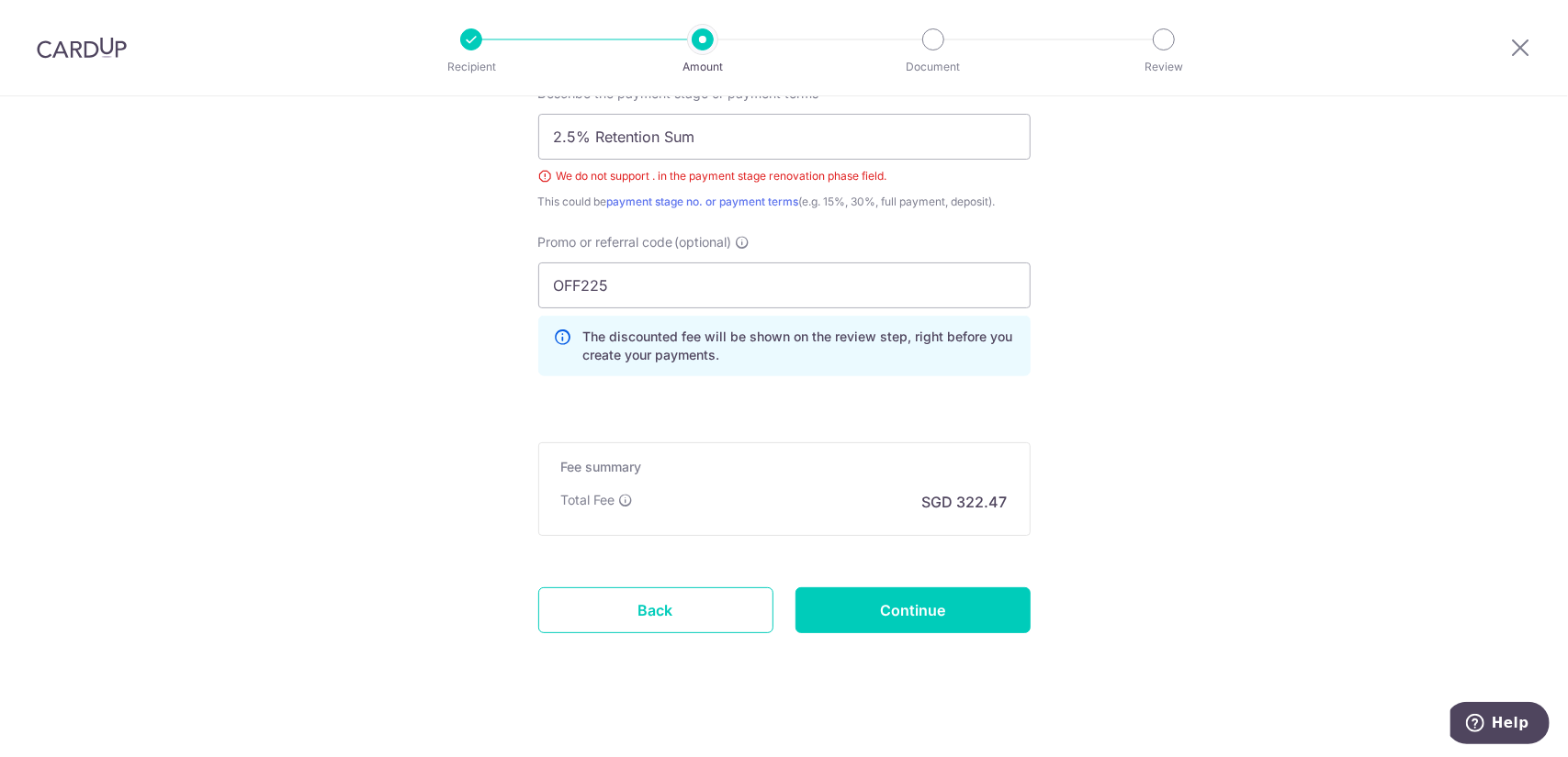
scroll to position [1326, 0]
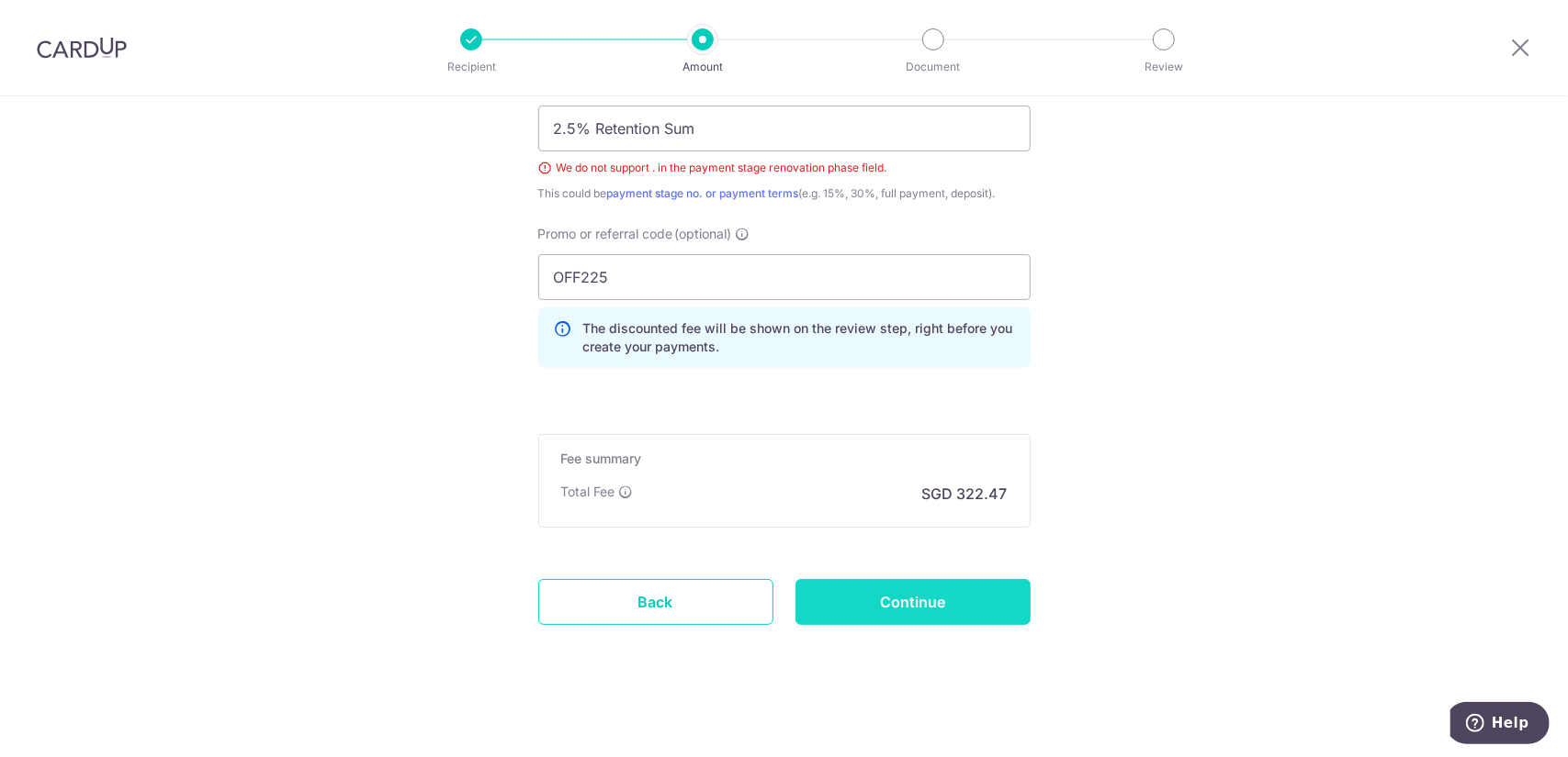
type input "INV377 2LS 250415"
click at [980, 591] on input "Continue" at bounding box center [913, 601] width 235 height 46
type input "Create Schedule"
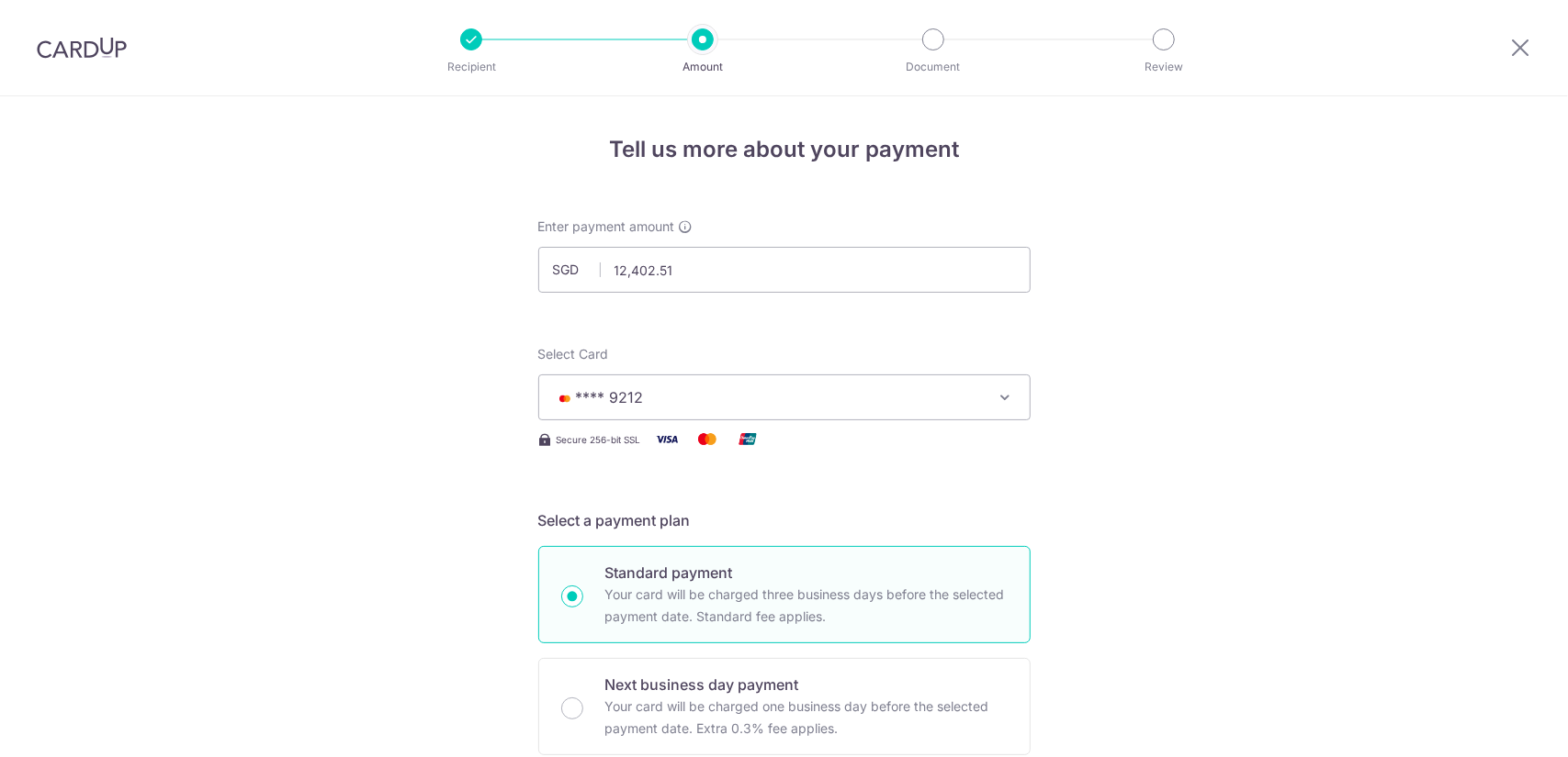
scroll to position [1300, 0]
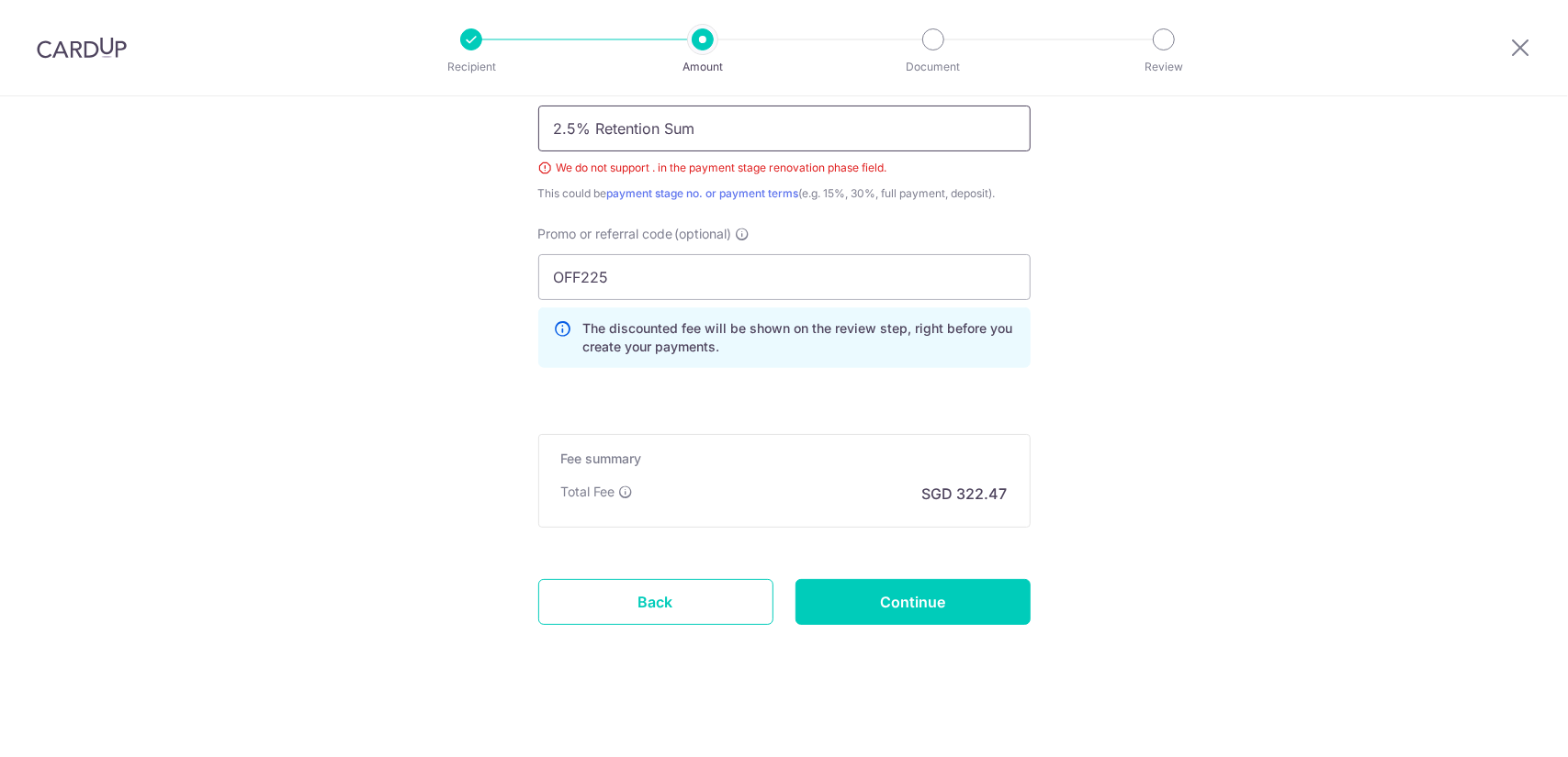
click at [578, 124] on input "2.5% Retention Sum" at bounding box center [784, 128] width 492 height 46
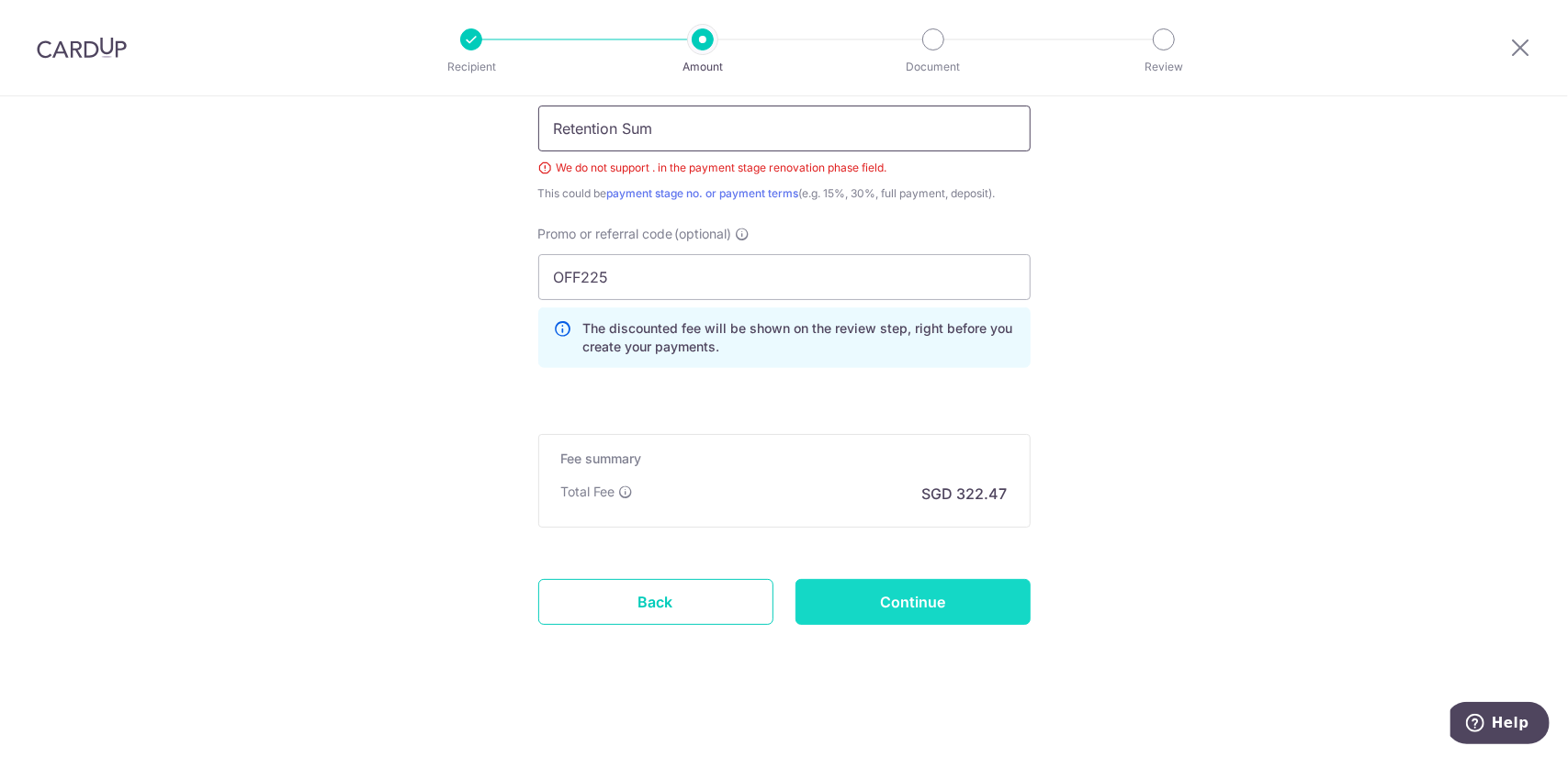
type input "Retention Sum"
click at [880, 600] on input "Continue" at bounding box center [913, 601] width 235 height 46
type input "Create Schedule"
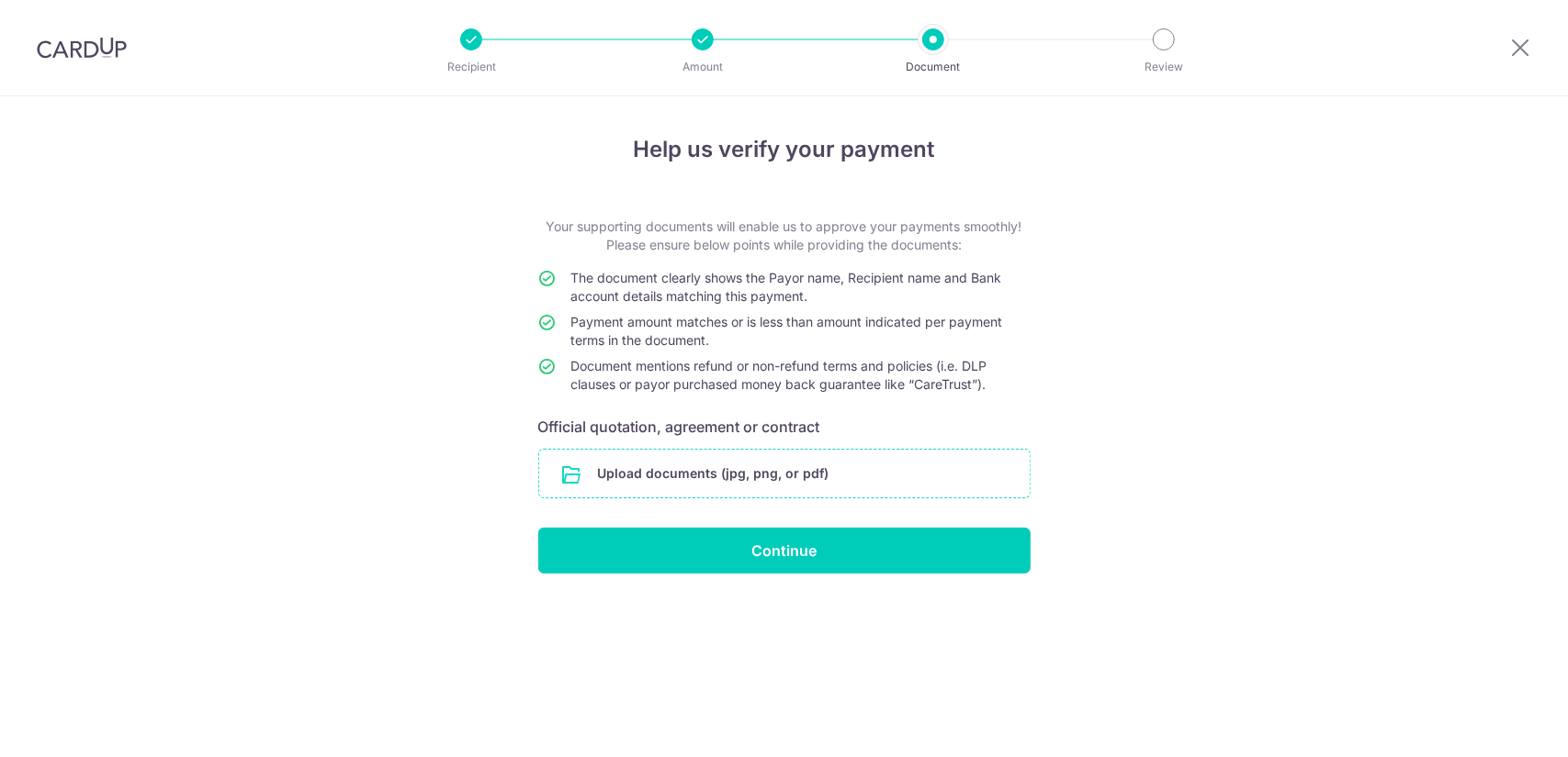
click at [848, 474] on input "file" at bounding box center [784, 473] width 490 height 47
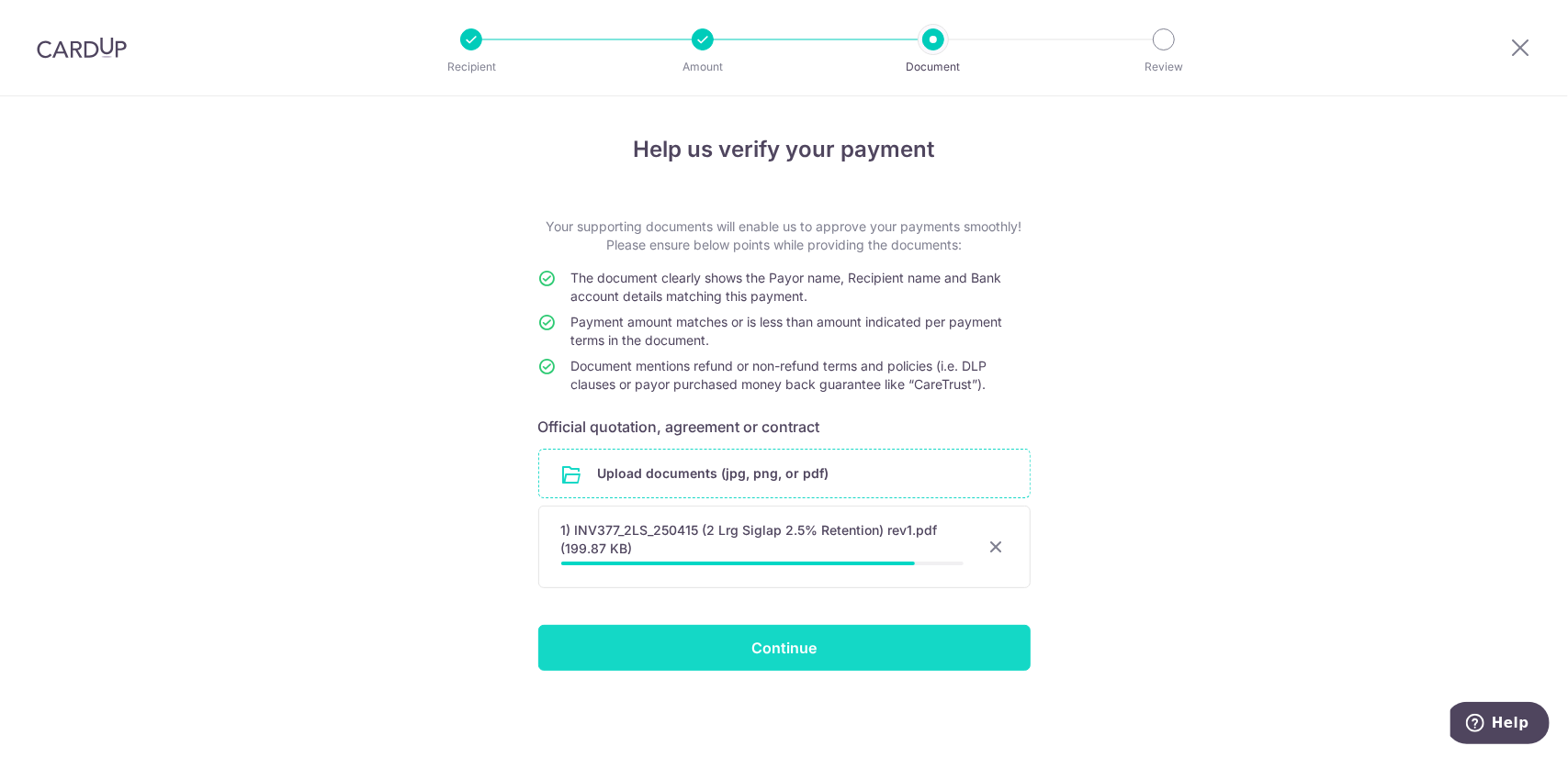
click at [661, 650] on input "Continue" at bounding box center [784, 648] width 492 height 46
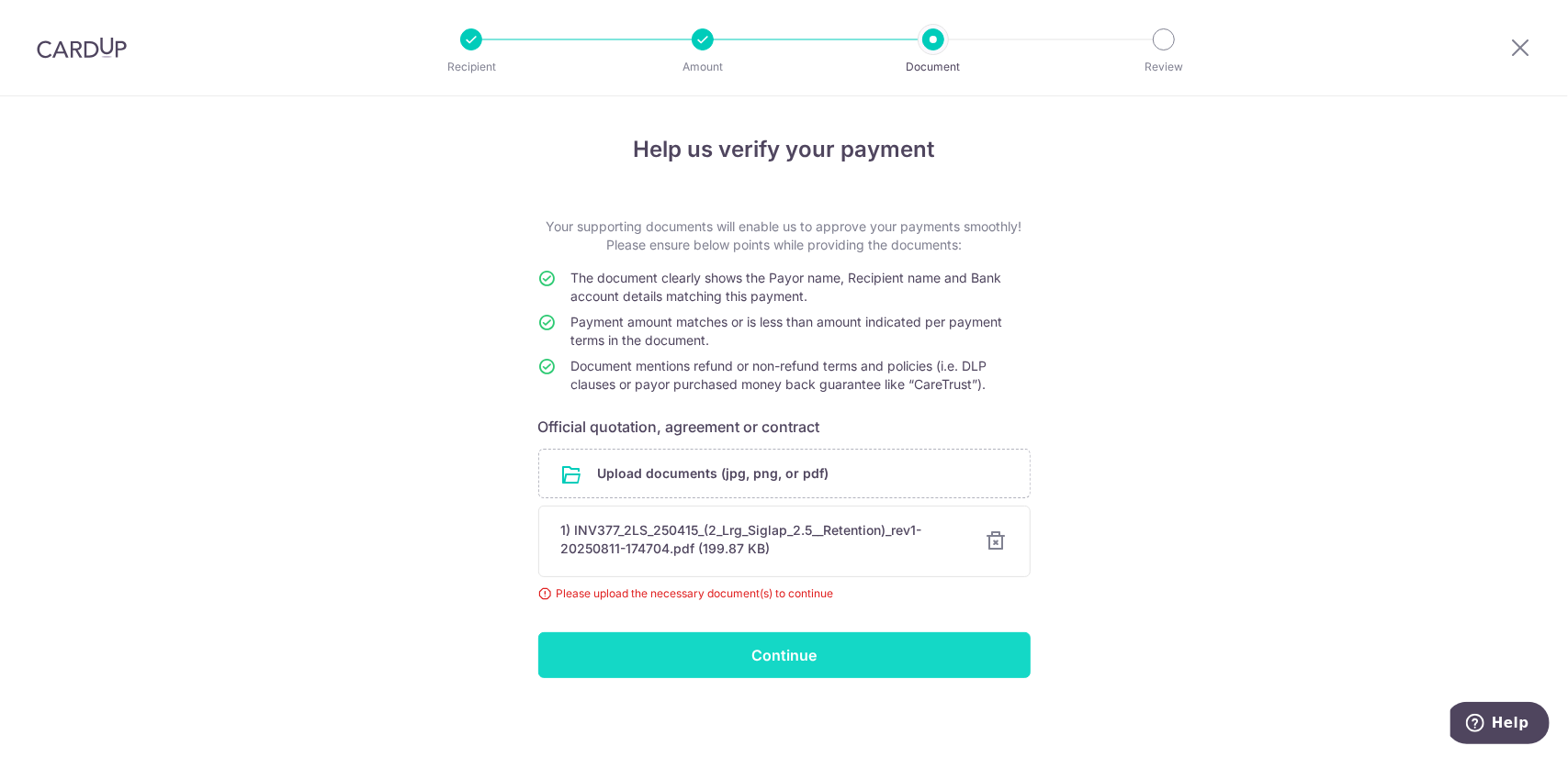
click at [878, 651] on input "Continue" at bounding box center [784, 655] width 492 height 46
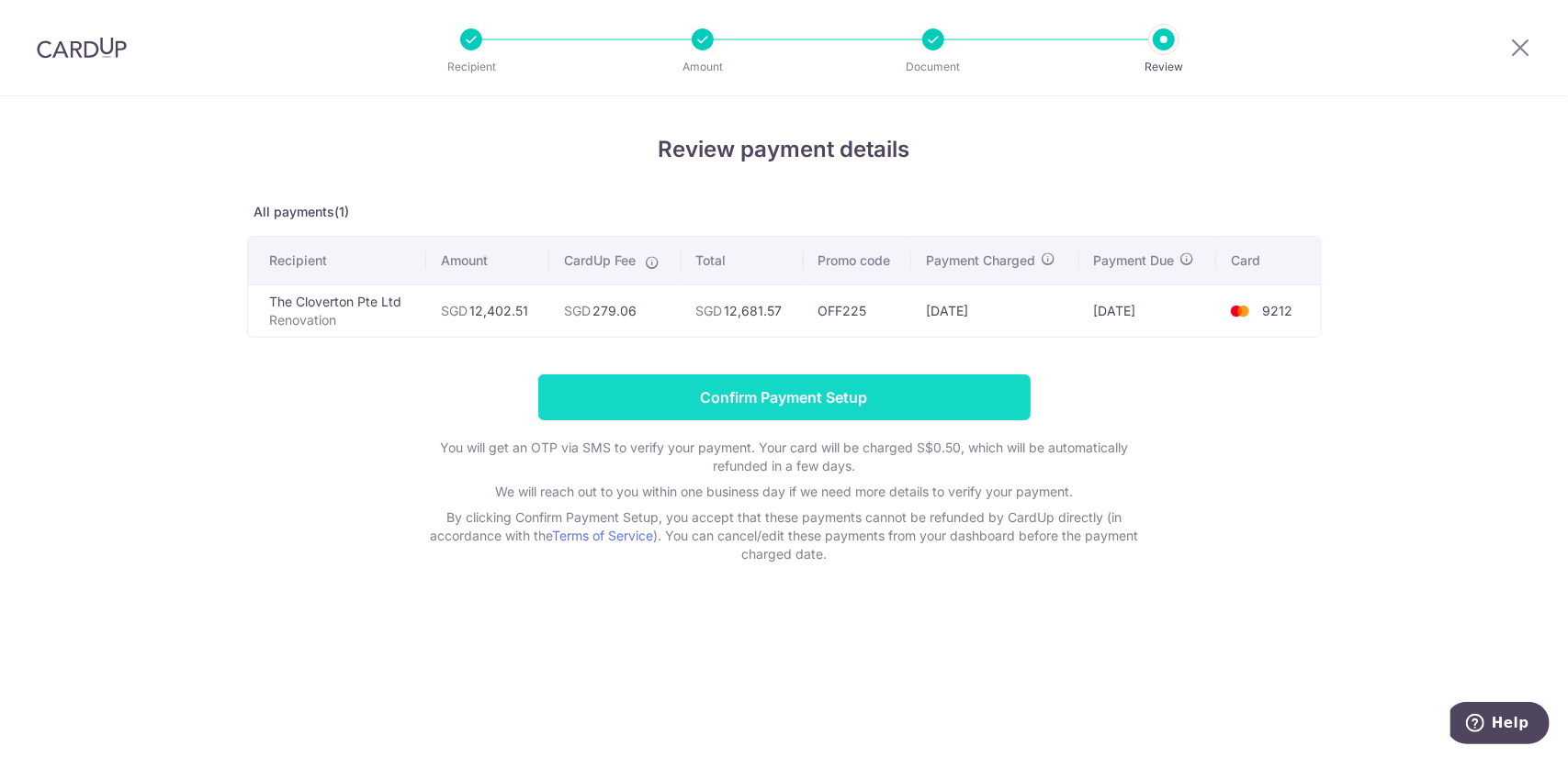
click at [892, 389] on input "Confirm Payment Setup" at bounding box center [784, 397] width 492 height 46
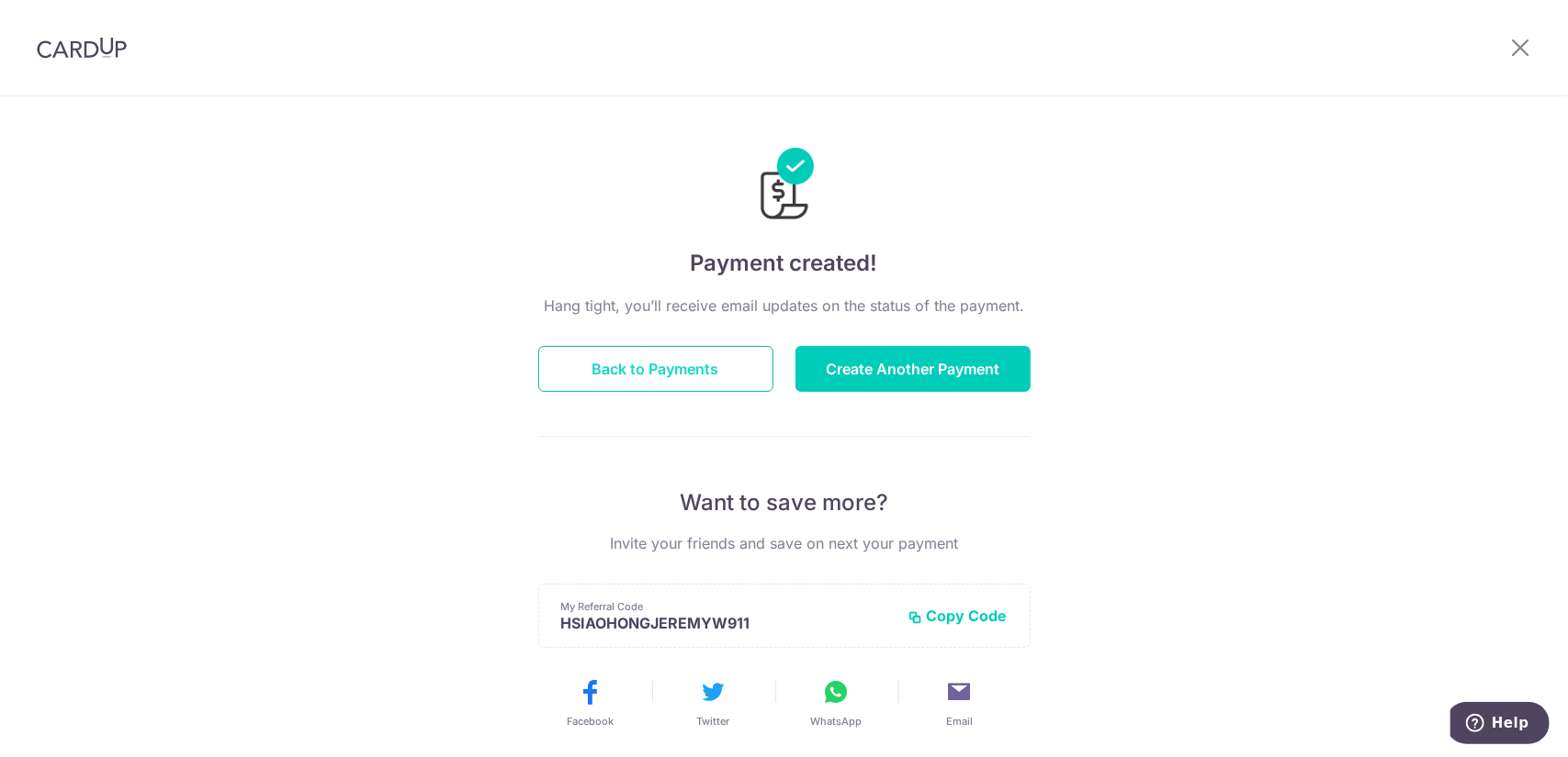
click at [718, 379] on button "Back to Payments" at bounding box center [655, 369] width 235 height 46
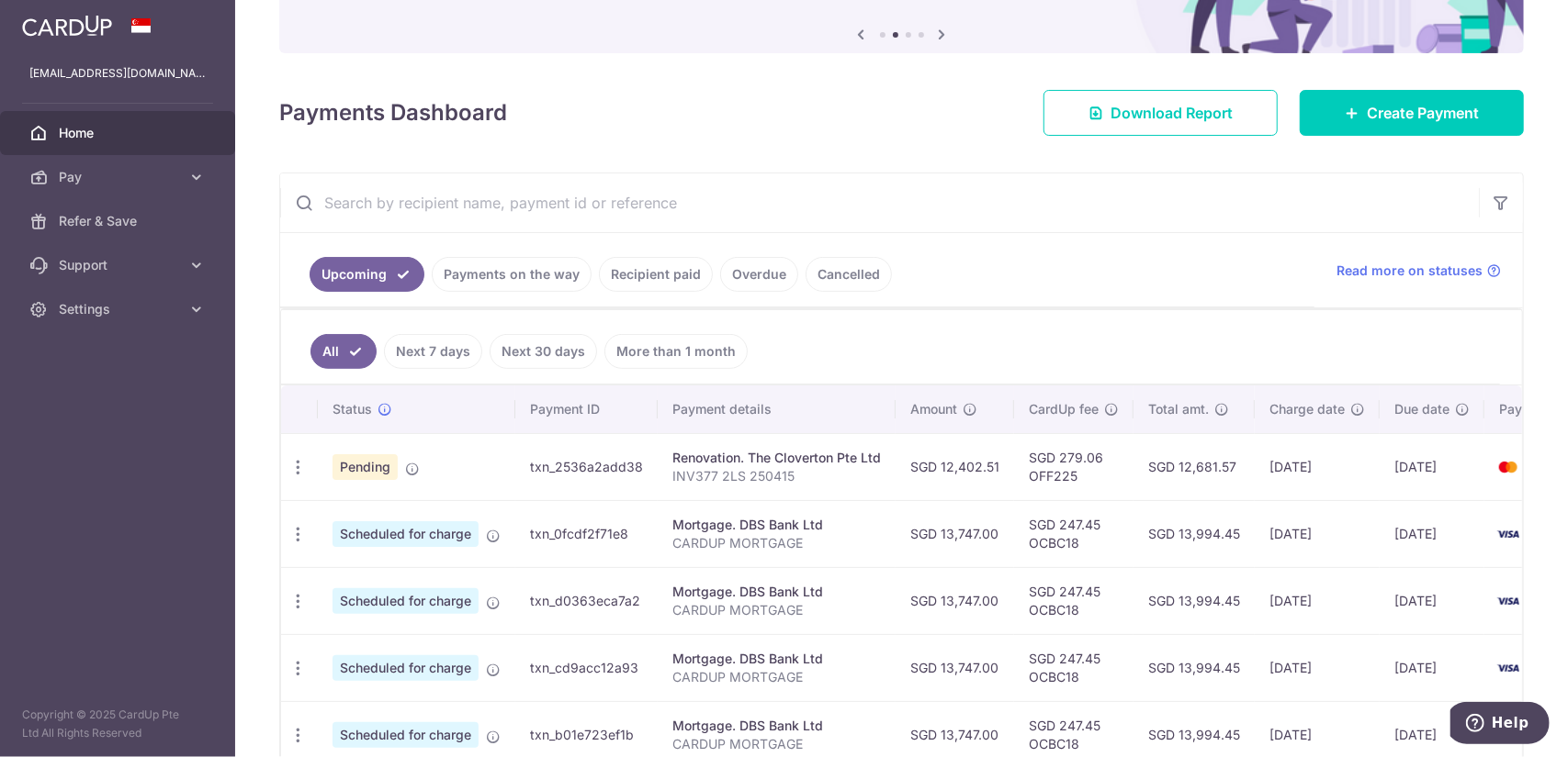
scroll to position [183, 0]
